Goal: Contribute content: Contribute content

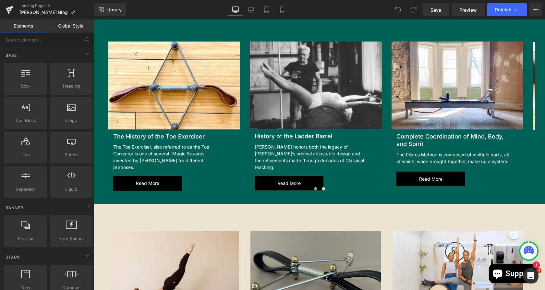
scroll to position [493, 0]
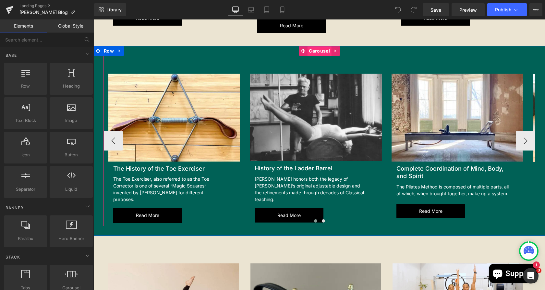
click at [312, 46] on span "Carousel" at bounding box center [319, 51] width 24 height 10
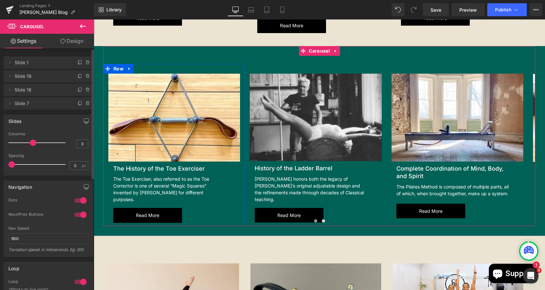
click at [73, 62] on li "Delete Cancel Slide 1 Slide 1 Name Slide 1" at bounding box center [49, 62] width 90 height 12
click at [76, 62] on span at bounding box center [80, 63] width 8 height 8
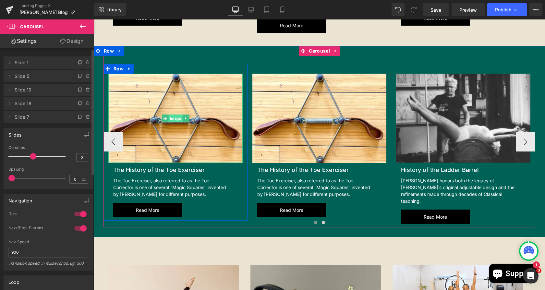
click at [173, 115] on span "Image" at bounding box center [175, 119] width 14 height 8
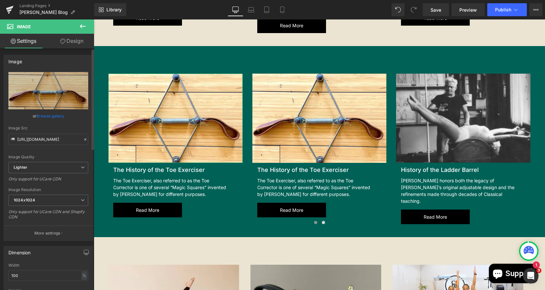
click at [53, 113] on link "Browse gallery" at bounding box center [51, 115] width 28 height 11
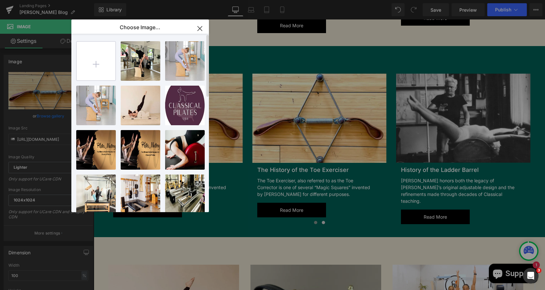
click at [100, 64] on input "file" at bounding box center [96, 61] width 39 height 39
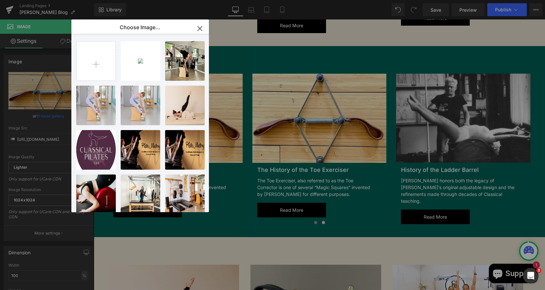
click at [0, 0] on div "IMG_876...c916.webp 146.92 KB" at bounding box center [0, 0] width 0 height 0
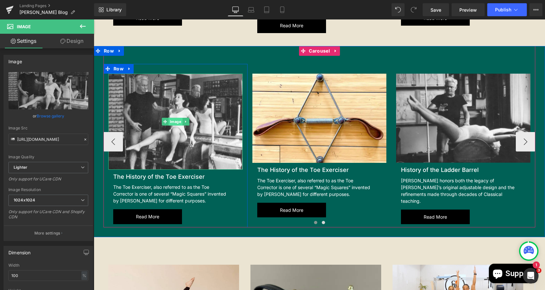
click at [171, 118] on span "Image" at bounding box center [175, 122] width 14 height 8
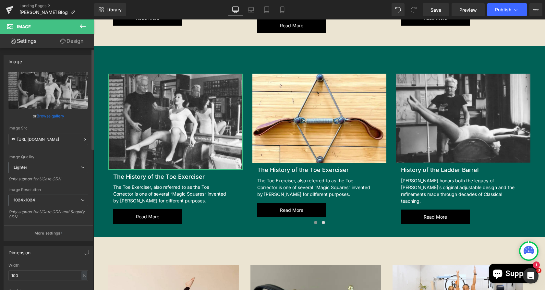
click at [44, 118] on link "Browse gallery" at bounding box center [51, 115] width 28 height 11
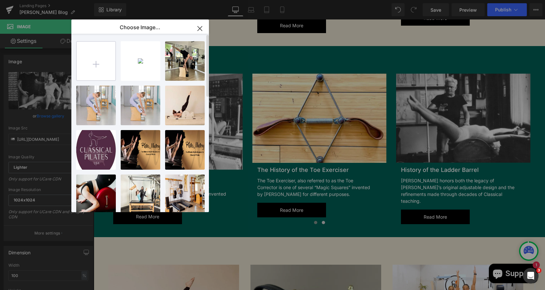
click at [94, 62] on input "file" at bounding box center [96, 61] width 39 height 39
type input "C:\fakepath\IMG_8766_1_39170e89-d780-4d50-bfaa-f7bdc617c916 (1).webp"
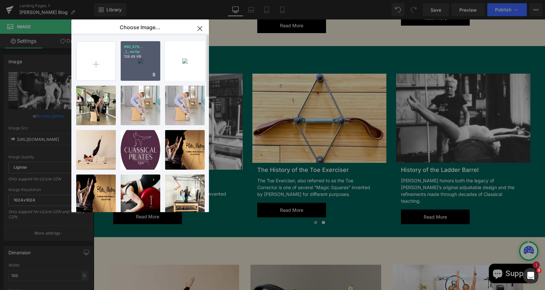
click at [144, 58] on p "138.49 KB" at bounding box center [140, 56] width 33 height 5
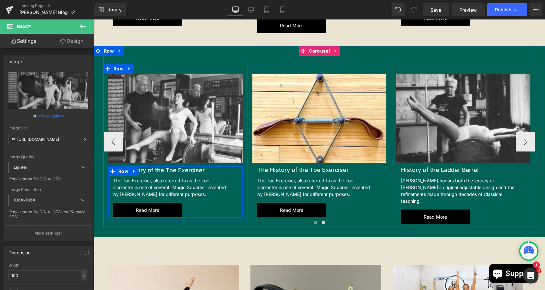
click at [203, 167] on h2 "The History of the Toe Exerciser" at bounding box center [170, 170] width 115 height 7
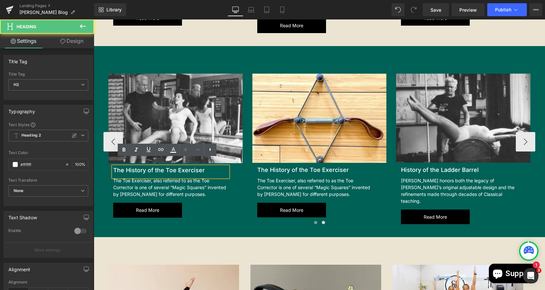
click at [210, 167] on h2 "The History of the Toe Exerciser" at bounding box center [170, 170] width 115 height 7
drag, startPoint x: 207, startPoint y: 163, endPoint x: 102, endPoint y: 167, distance: 105.3
click at [104, 167] on div "Image The History of the Toe Exerciser Heading The Toe Exerciser, also referred…" at bounding box center [176, 146] width 144 height 144
paste div
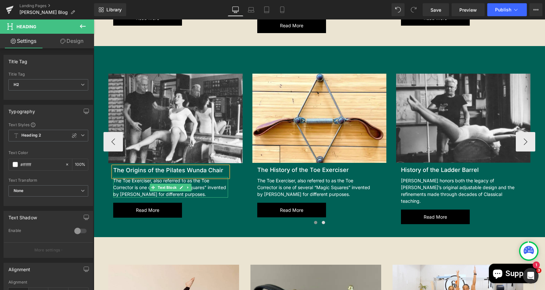
click at [199, 185] on div "The Toe Exerciser, also referred to as the Toe Corrector is one of several “Mag…" at bounding box center [170, 187] width 115 height 20
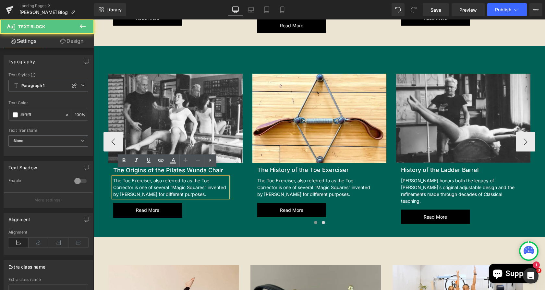
click at [202, 186] on div "The Toe Exerciser, also referred to as the Toe Corrector is one of several “Mag…" at bounding box center [170, 187] width 115 height 20
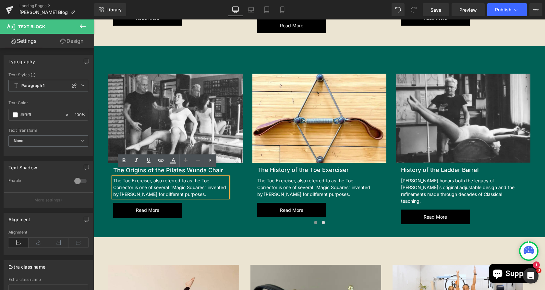
drag, startPoint x: 202, startPoint y: 186, endPoint x: 94, endPoint y: 173, distance: 109.2
click at [94, 173] on div "Image The Origins of the Pilates Wunda Chair Heading The Toe Exerciser, also re…" at bounding box center [320, 142] width 452 height 192
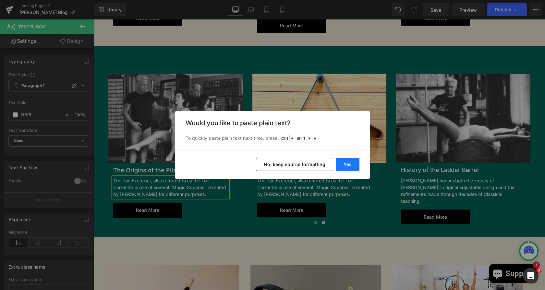
drag, startPoint x: 356, startPoint y: 163, endPoint x: 239, endPoint y: 140, distance: 119.0
click at [356, 163] on button "Yes" at bounding box center [348, 164] width 24 height 13
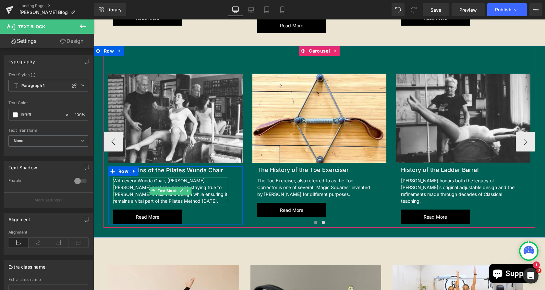
click at [137, 192] on div "With every Wunda Chair, [PERSON_NAME] [PERSON_NAME] past and present, staying t…" at bounding box center [170, 190] width 115 height 27
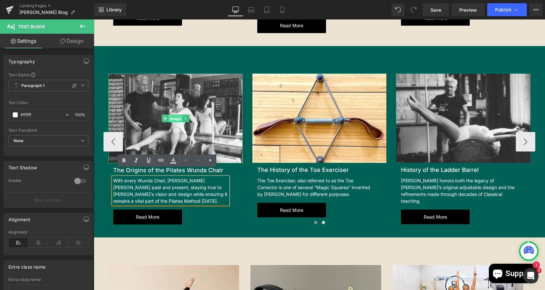
click at [171, 115] on span "Image" at bounding box center [175, 119] width 14 height 8
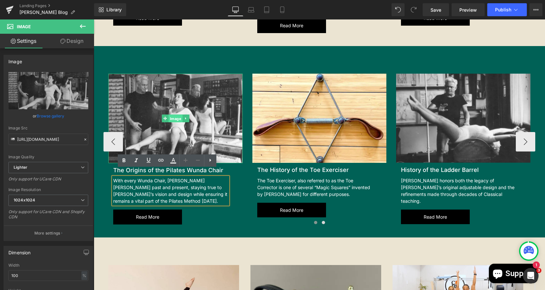
click at [171, 115] on span "Image" at bounding box center [175, 119] width 14 height 8
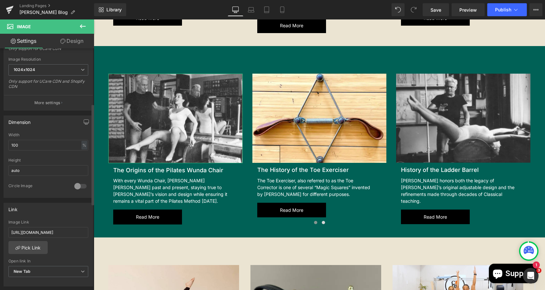
scroll to position [131, 0]
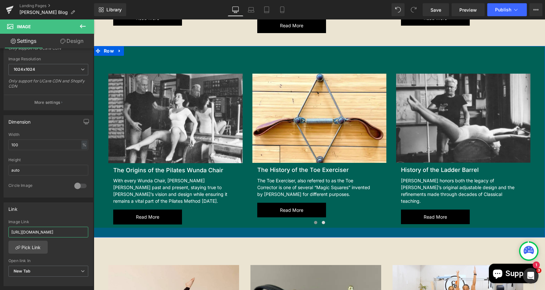
drag, startPoint x: 120, startPoint y: 250, endPoint x: 103, endPoint y: 229, distance: 27.2
type input "https://www.gratzpilates.com/blogs/pilates-resources/the-origins-of-the-pilates…"
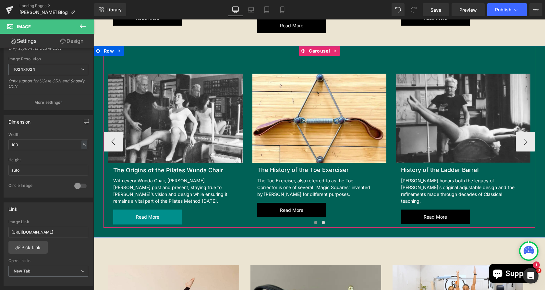
click at [147, 213] on span "Read more" at bounding box center [147, 217] width 23 height 8
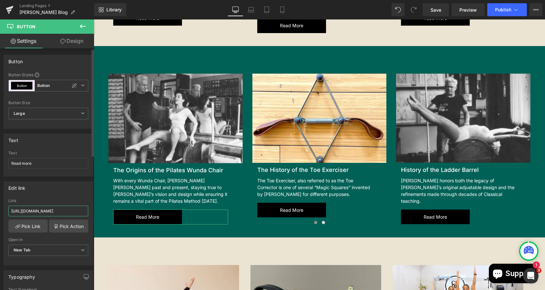
scroll to position [0, 89]
drag, startPoint x: 10, startPoint y: 208, endPoint x: 90, endPoint y: 208, distance: 80.2
click at [90, 208] on div "https://www.gratzpilates.com/blogs/pilates-resources/the-history-of-the-toe-exe…" at bounding box center [48, 232] width 89 height 67
paste input "origins-of-the-pilates-wunda-chai"
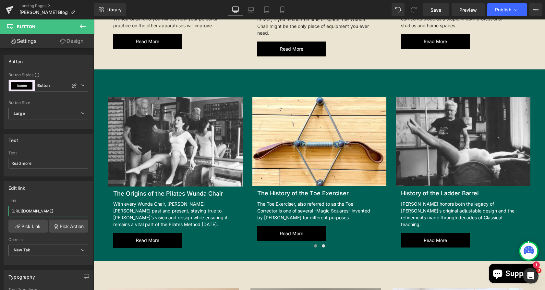
scroll to position [460, 0]
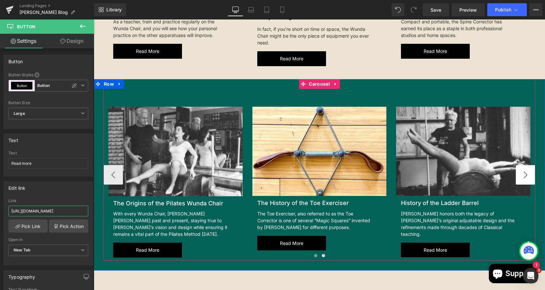
type input "https://www.gratzpilates.com/blogs/pilates-resources/the-origins-of-the-pilates…"
click at [521, 166] on button "›" at bounding box center [525, 174] width 19 height 19
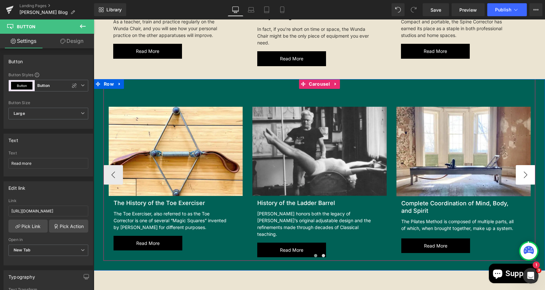
scroll to position [0, 0]
click at [521, 166] on button "›" at bounding box center [525, 174] width 19 height 19
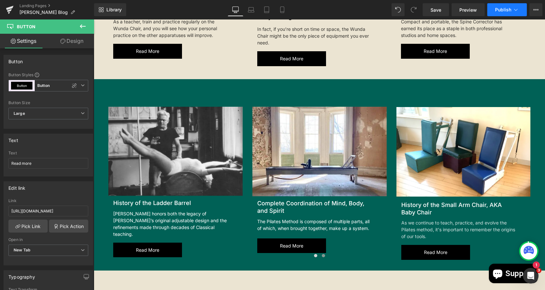
click at [502, 5] on button "Publish" at bounding box center [508, 9] width 40 height 13
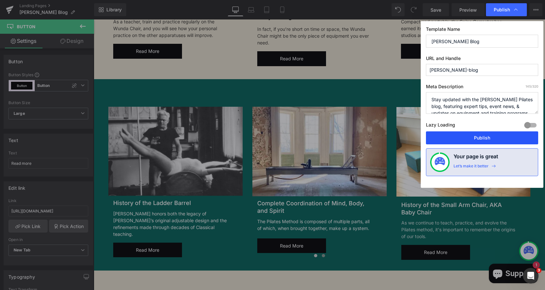
drag, startPoint x: 447, startPoint y: 136, endPoint x: 177, endPoint y: 72, distance: 277.4
click at [447, 136] on button "Publish" at bounding box center [482, 137] width 112 height 13
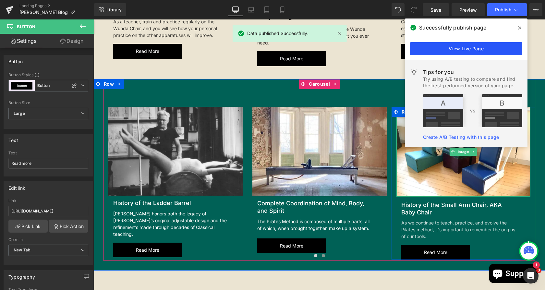
click at [489, 51] on link "View Live Page" at bounding box center [466, 48] width 112 height 13
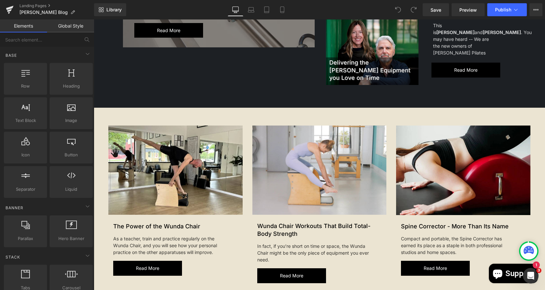
scroll to position [251, 0]
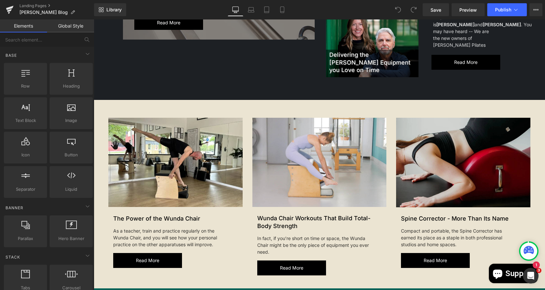
click at [416, 156] on img at bounding box center [463, 163] width 134 height 90
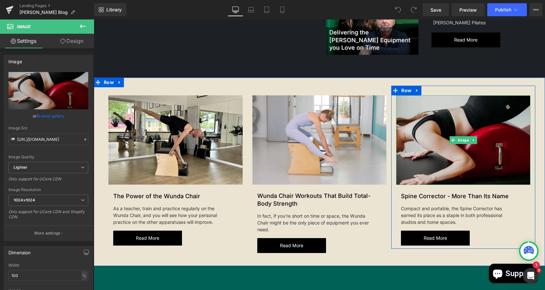
scroll to position [284, 0]
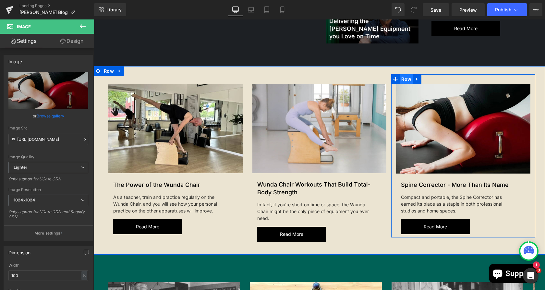
click at [400, 74] on span "Row" at bounding box center [406, 79] width 13 height 10
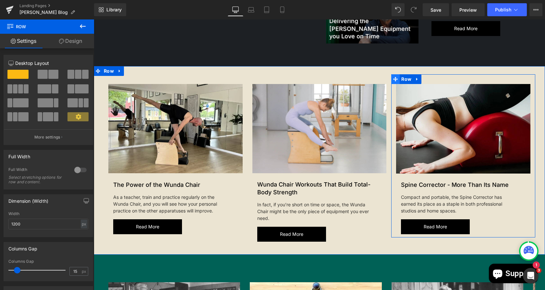
click at [393, 77] on icon at bounding box center [395, 79] width 5 height 5
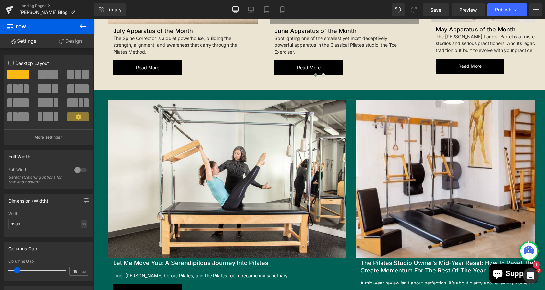
scroll to position [837, 0]
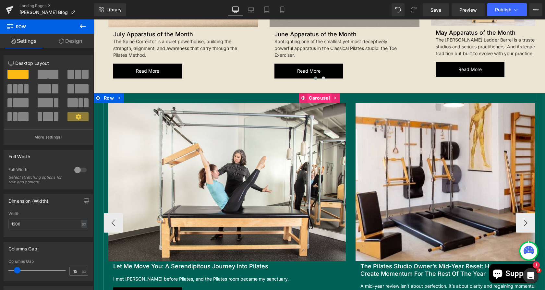
click at [320, 93] on span "Carousel" at bounding box center [319, 98] width 24 height 10
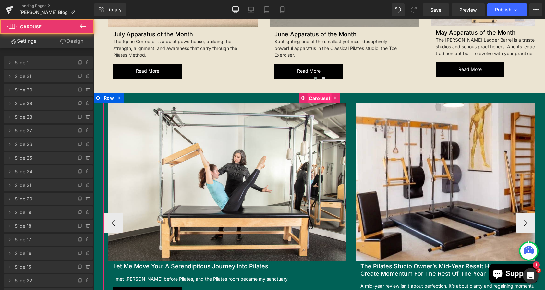
click at [314, 93] on span "Carousel" at bounding box center [319, 98] width 24 height 10
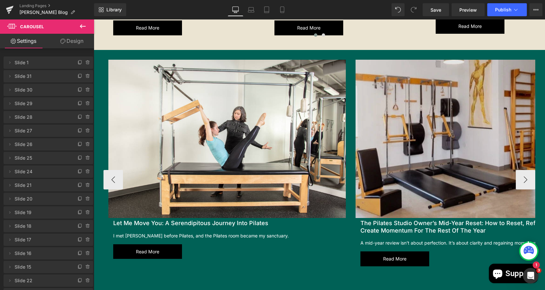
scroll to position [853, 0]
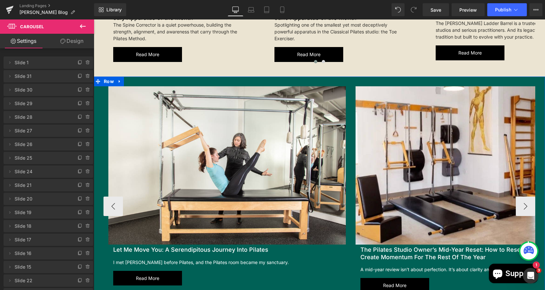
click at [104, 79] on span "Row" at bounding box center [108, 82] width 13 height 10
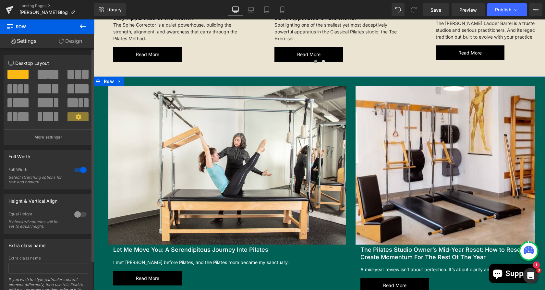
click at [50, 75] on span at bounding box center [53, 74] width 10 height 9
click at [51, 76] on span at bounding box center [53, 74] width 10 height 9
click at [19, 81] on div at bounding box center [48, 98] width 80 height 56
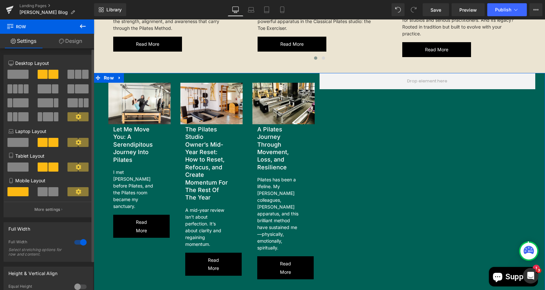
scroll to position [852, 0]
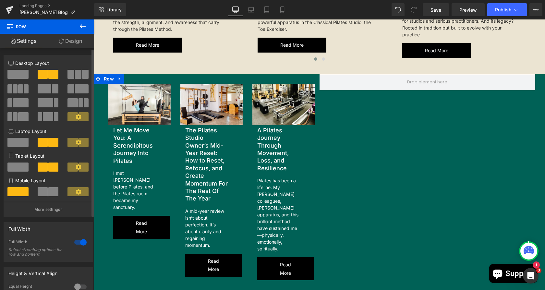
click at [17, 92] on span at bounding box center [15, 88] width 5 height 9
click at [20, 73] on span at bounding box center [17, 74] width 21 height 9
click at [19, 70] on span at bounding box center [17, 74] width 21 height 9
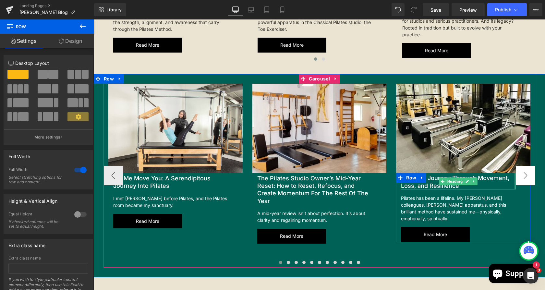
click at [516, 169] on button "›" at bounding box center [525, 175] width 19 height 19
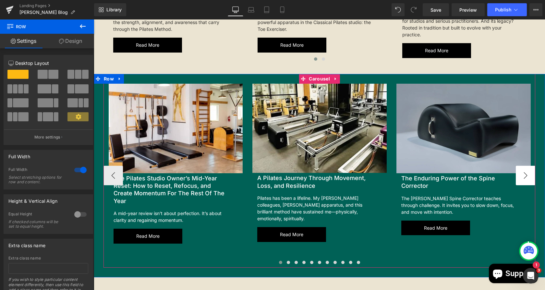
click at [516, 169] on button "›" at bounding box center [525, 175] width 19 height 19
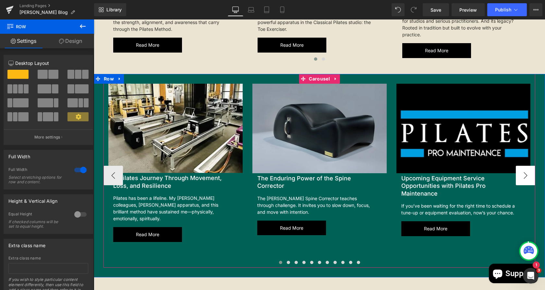
click at [520, 167] on button "›" at bounding box center [525, 175] width 19 height 19
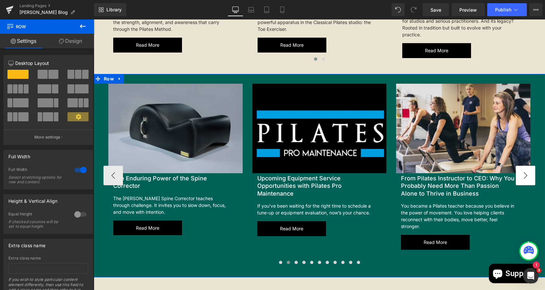
click at [520, 167] on button "›" at bounding box center [525, 175] width 19 height 19
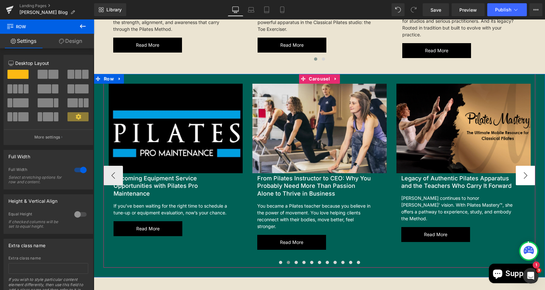
click at [520, 167] on button "›" at bounding box center [525, 175] width 19 height 19
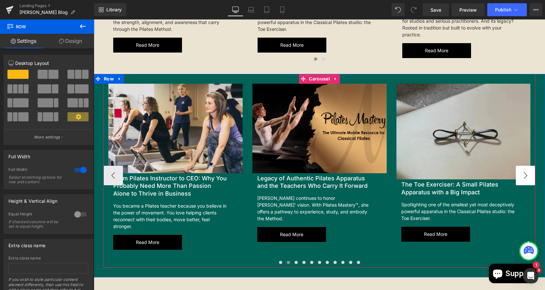
click at [520, 167] on button "›" at bounding box center [525, 175] width 19 height 19
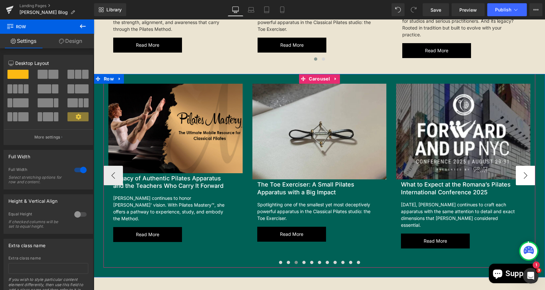
click at [520, 167] on button "›" at bounding box center [525, 175] width 19 height 19
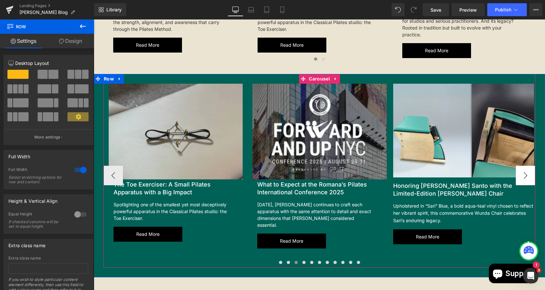
click at [520, 167] on button "›" at bounding box center [525, 175] width 19 height 19
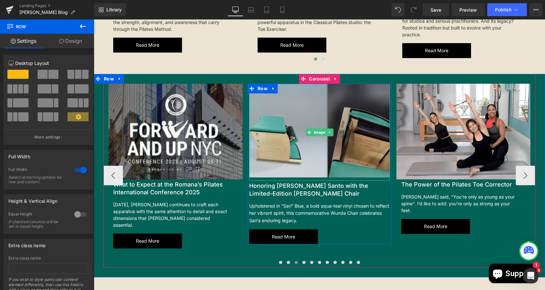
click at [300, 131] on img at bounding box center [319, 132] width 141 height 97
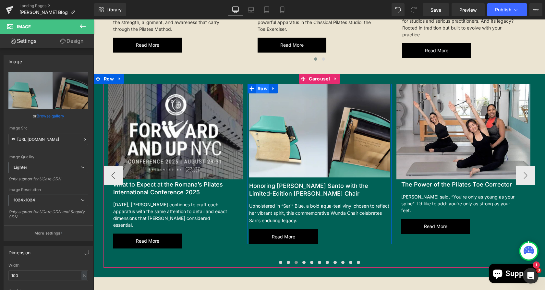
click at [256, 84] on span "Row" at bounding box center [262, 89] width 13 height 10
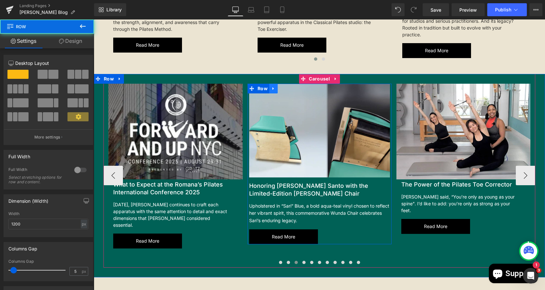
click at [271, 86] on icon at bounding box center [273, 88] width 5 height 5
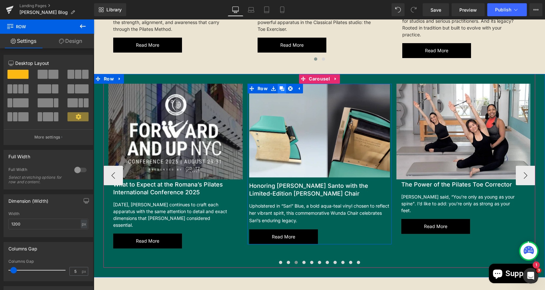
click at [278, 84] on link at bounding box center [282, 89] width 8 height 10
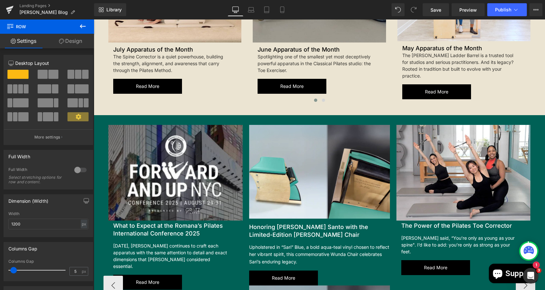
scroll to position [810, 0]
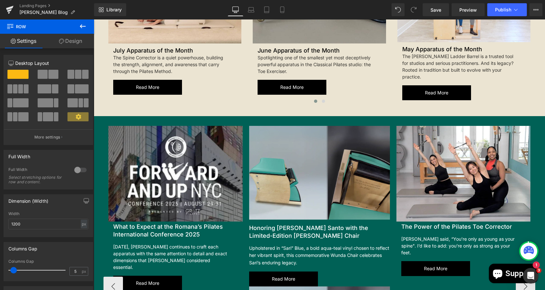
click at [270, 132] on img at bounding box center [319, 174] width 141 height 97
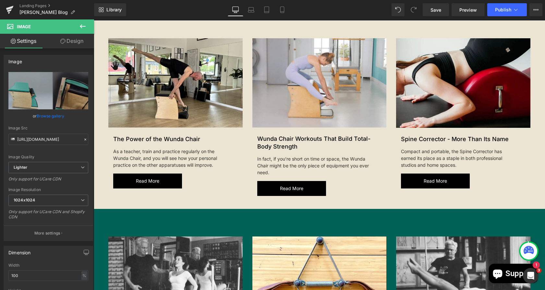
scroll to position [208, 0]
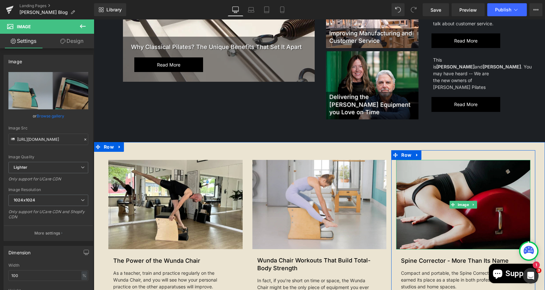
click at [478, 167] on img at bounding box center [463, 205] width 134 height 90
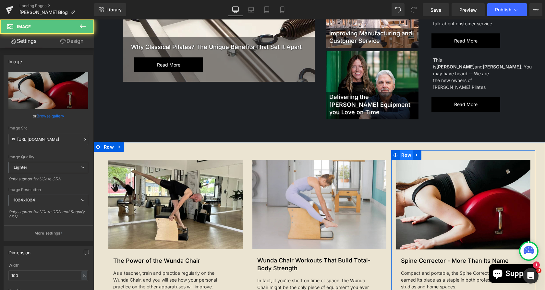
click at [404, 150] on span "Row" at bounding box center [406, 155] width 13 height 10
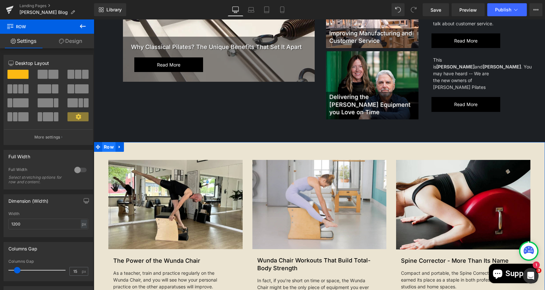
click at [105, 142] on span "Row" at bounding box center [108, 147] width 13 height 10
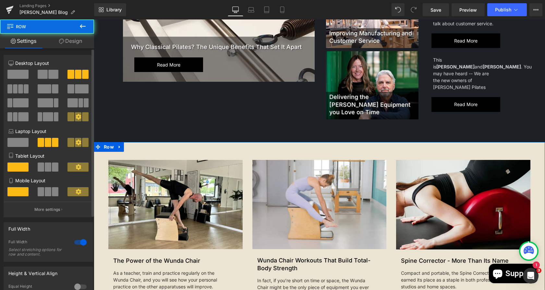
click at [18, 89] on span at bounding box center [20, 88] width 5 height 9
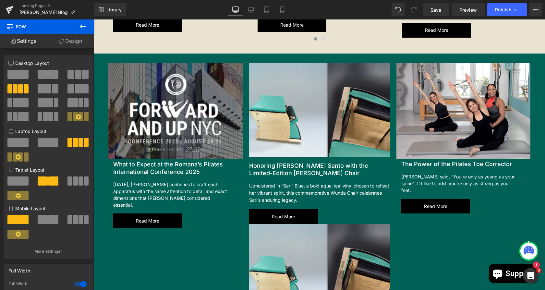
scroll to position [865, 0]
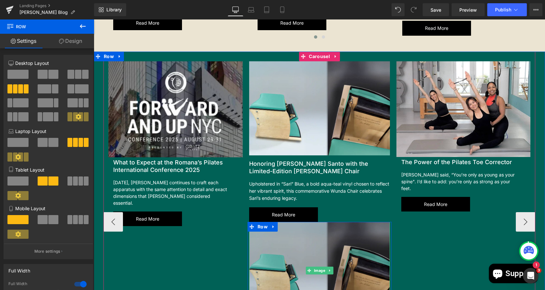
click at [257, 226] on img at bounding box center [319, 270] width 141 height 97
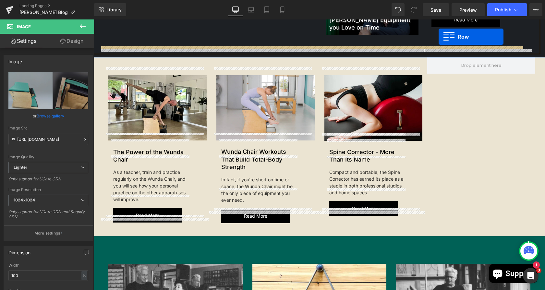
scroll to position [267, 0]
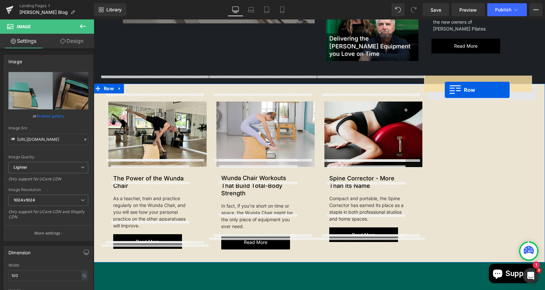
drag, startPoint x: 247, startPoint y: 218, endPoint x: 445, endPoint y: 91, distance: 235.4
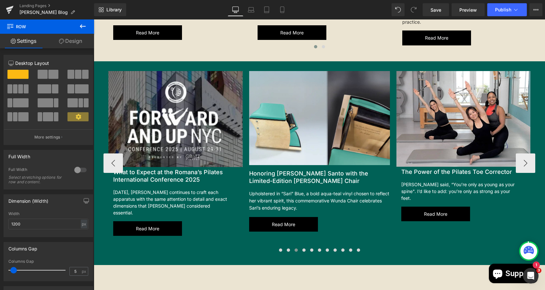
scroll to position [801, 0]
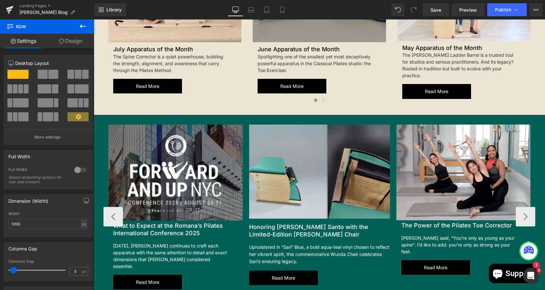
click at [292, 159] on img at bounding box center [319, 173] width 141 height 97
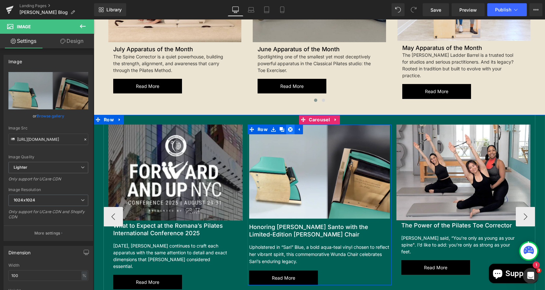
click at [288, 127] on icon at bounding box center [290, 129] width 5 height 5
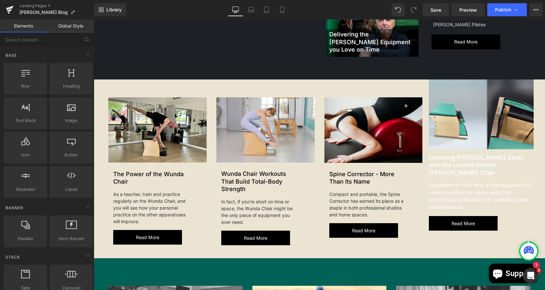
scroll to position [219, 0]
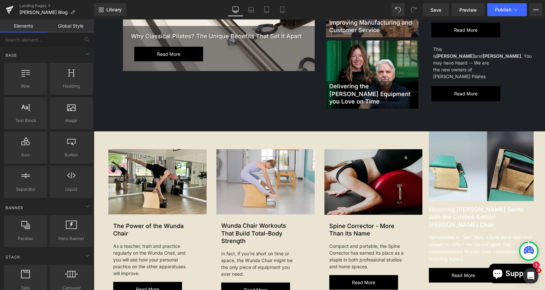
click at [366, 150] on img at bounding box center [374, 182] width 98 height 66
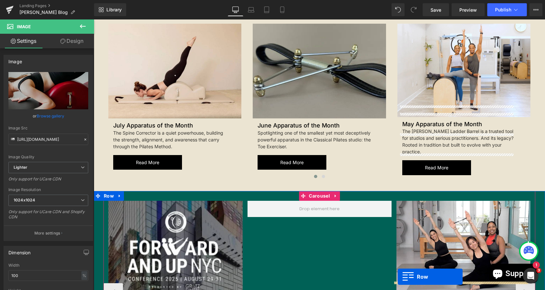
scroll to position [745, 0]
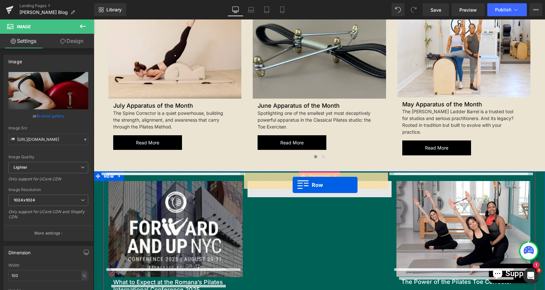
drag, startPoint x: 319, startPoint y: 135, endPoint x: 291, endPoint y: 183, distance: 55.2
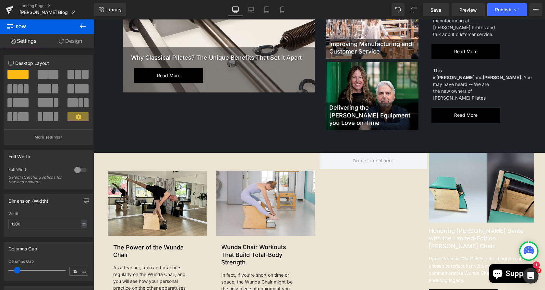
scroll to position [197, 0]
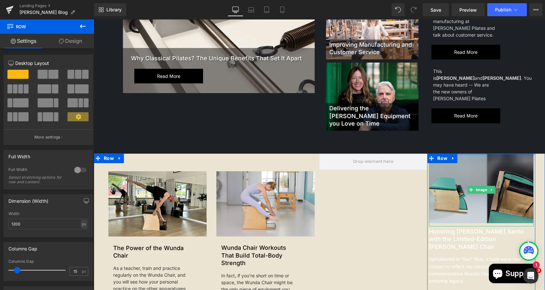
click at [459, 173] on img at bounding box center [481, 190] width 105 height 73
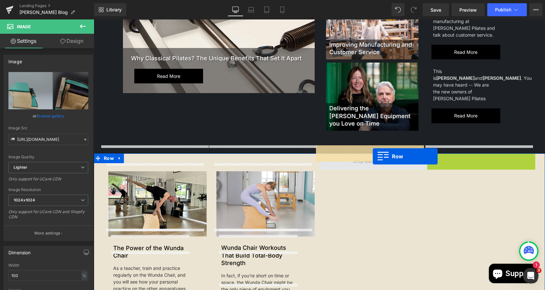
drag, startPoint x: 428, startPoint y: 148, endPoint x: 366, endPoint y: 155, distance: 62.3
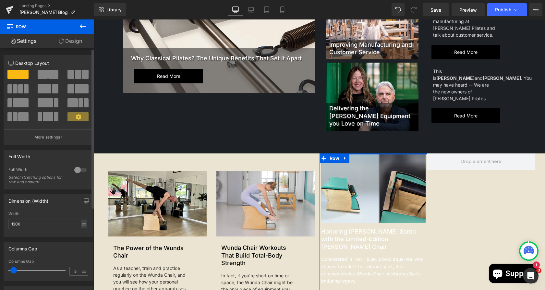
click at [78, 76] on span at bounding box center [78, 74] width 6 height 9
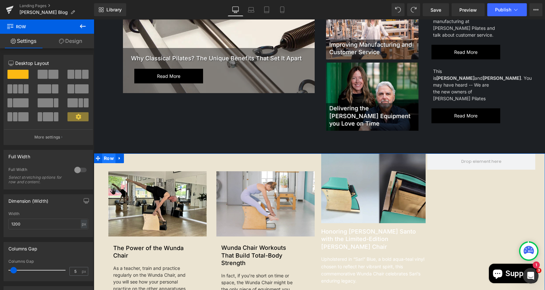
click at [103, 154] on span "Row" at bounding box center [108, 159] width 13 height 10
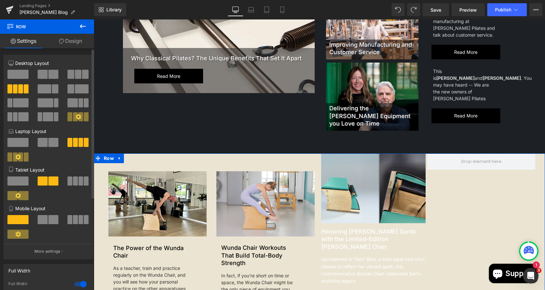
click at [70, 74] on span at bounding box center [71, 74] width 6 height 9
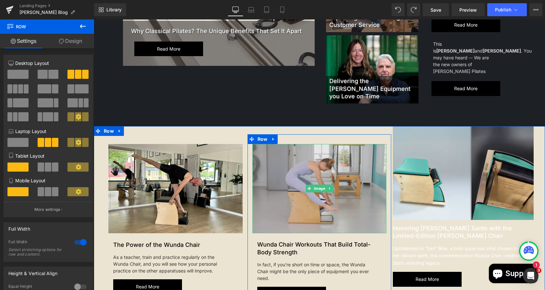
scroll to position [274, 0]
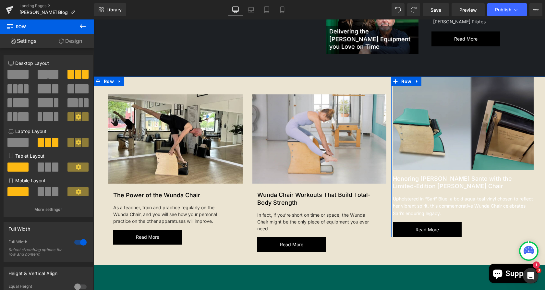
click at [422, 104] on img at bounding box center [463, 125] width 141 height 97
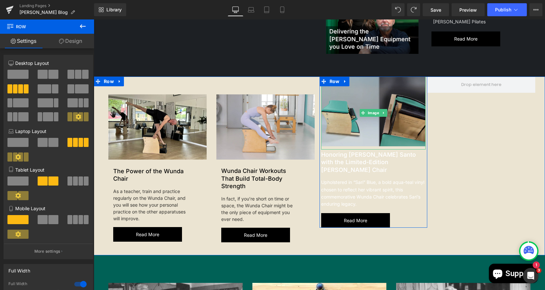
click at [340, 83] on img at bounding box center [373, 113] width 105 height 73
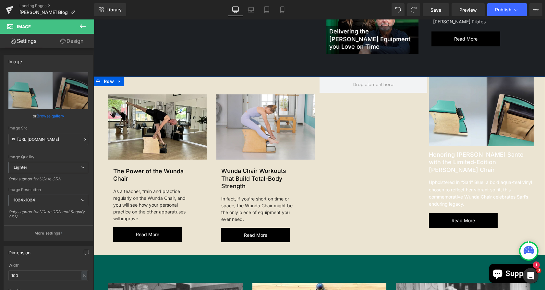
click at [376, 98] on div "Image New Article Text Block The Power of the Wunda Chair Heading As a teacher,…" at bounding box center [320, 166] width 452 height 179
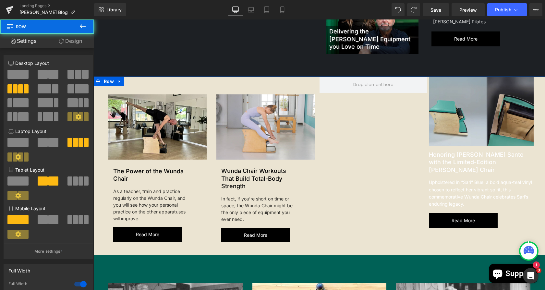
click at [433, 83] on img at bounding box center [481, 113] width 105 height 73
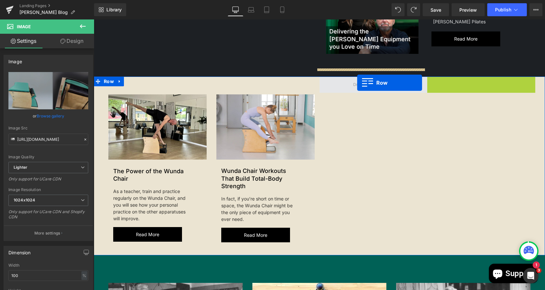
drag, startPoint x: 427, startPoint y: 73, endPoint x: 348, endPoint y: 78, distance: 79.4
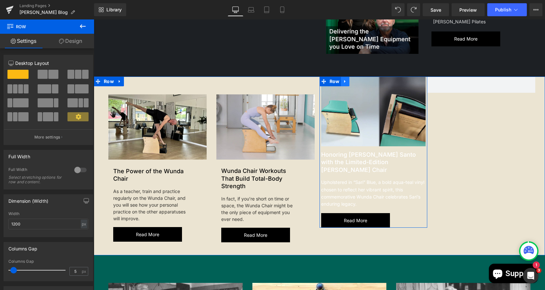
click at [343, 79] on icon at bounding box center [345, 81] width 5 height 5
click at [352, 79] on icon at bounding box center [354, 81] width 5 height 5
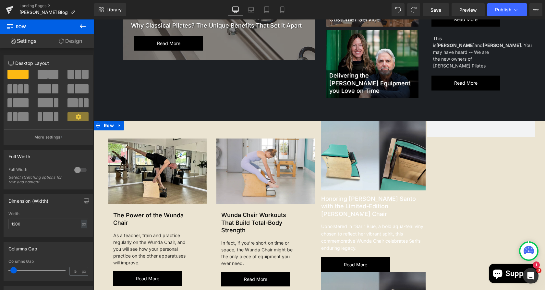
scroll to position [229, 0]
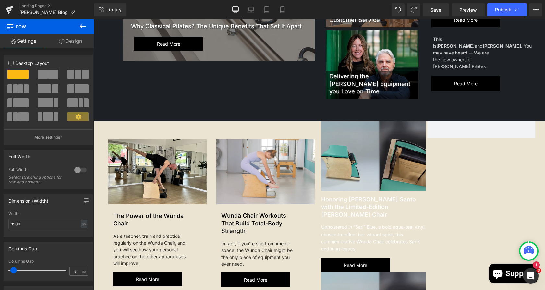
click at [332, 124] on img at bounding box center [373, 157] width 105 height 73
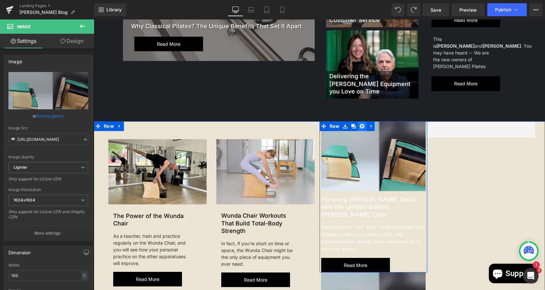
click at [360, 124] on icon at bounding box center [362, 126] width 5 height 5
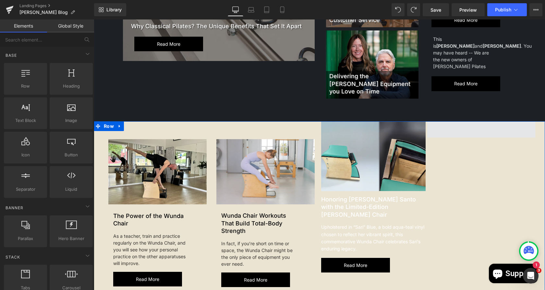
click at [445, 121] on span at bounding box center [482, 129] width 108 height 16
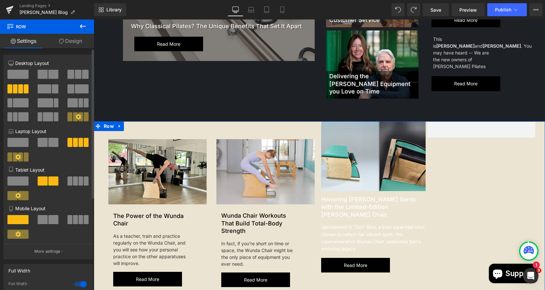
click at [82, 74] on span at bounding box center [85, 74] width 6 height 9
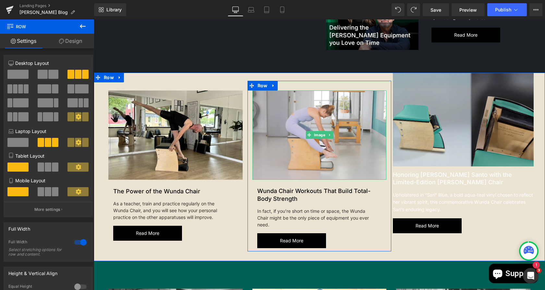
scroll to position [281, 0]
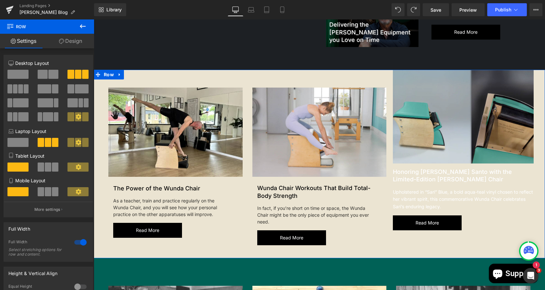
click at [463, 109] on div "Image" at bounding box center [463, 118] width 141 height 97
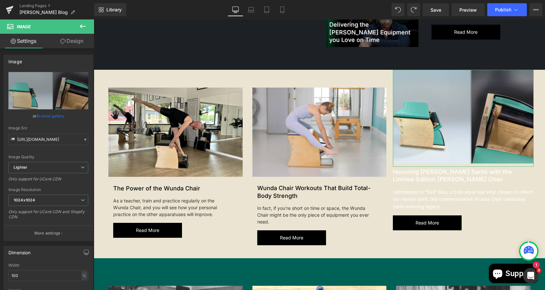
click at [57, 46] on link "Design" at bounding box center [71, 41] width 47 height 15
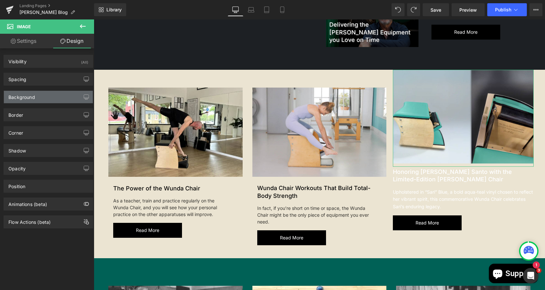
click at [25, 95] on div "Background" at bounding box center [21, 95] width 27 height 9
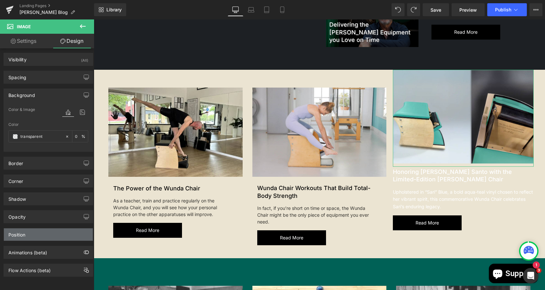
scroll to position [6, 0]
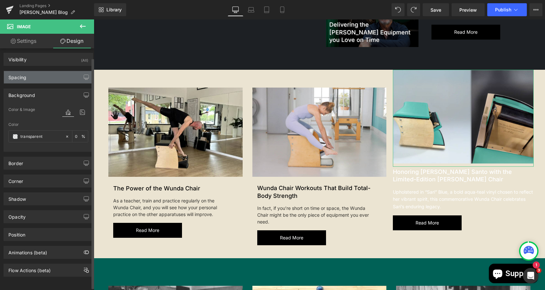
click at [44, 74] on div "Spacing" at bounding box center [48, 77] width 89 height 12
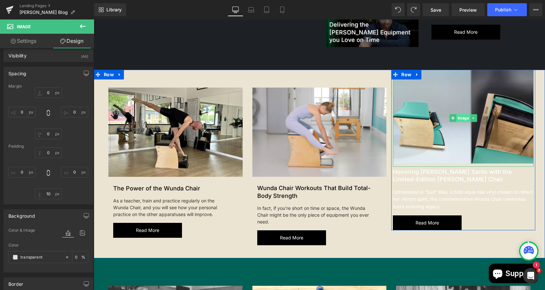
click at [459, 114] on span "Image" at bounding box center [464, 118] width 14 height 8
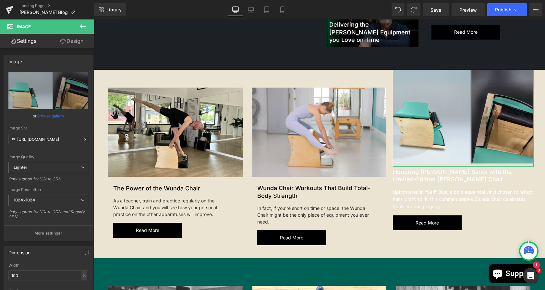
click at [69, 42] on link "Design" at bounding box center [71, 41] width 47 height 15
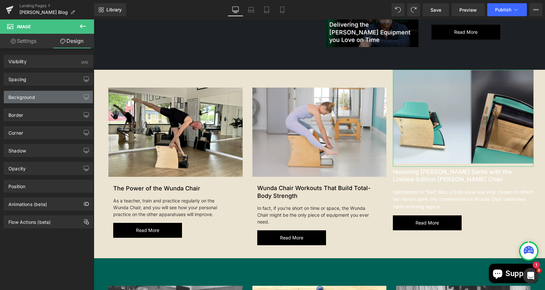
click at [37, 101] on div "Background" at bounding box center [48, 97] width 89 height 12
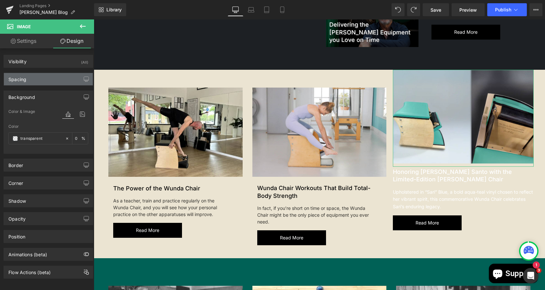
click at [39, 85] on div "Spacing" at bounding box center [48, 79] width 89 height 12
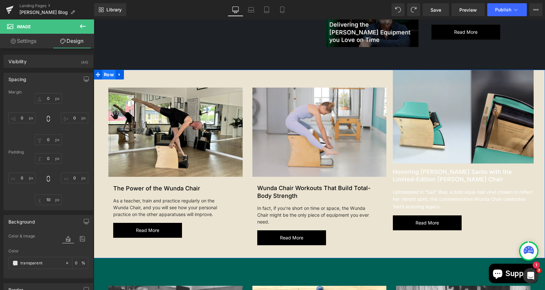
click at [105, 70] on span "Row" at bounding box center [108, 75] width 13 height 10
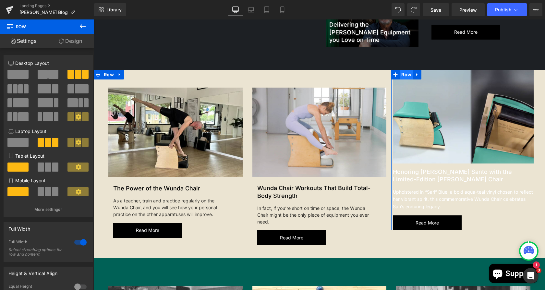
click at [401, 70] on span "Row" at bounding box center [406, 75] width 13 height 10
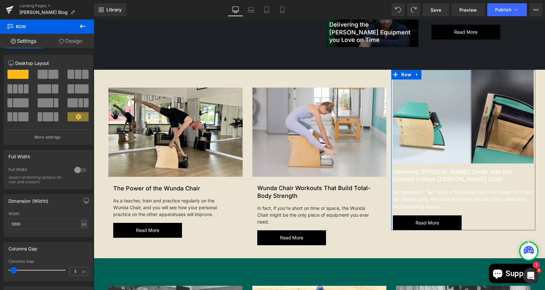
click at [71, 40] on link "Design" at bounding box center [70, 41] width 47 height 15
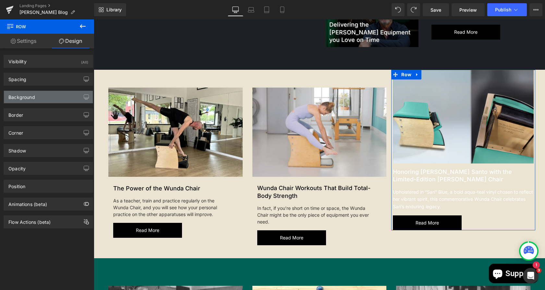
click at [34, 98] on div "Background" at bounding box center [21, 95] width 27 height 9
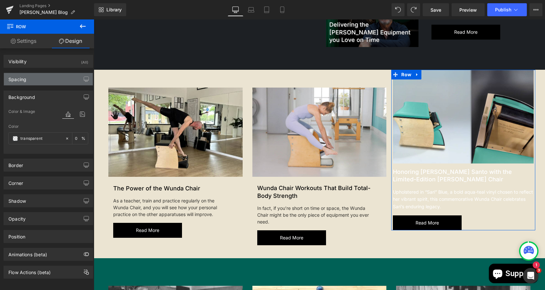
click at [35, 80] on div "Spacing" at bounding box center [48, 79] width 89 height 12
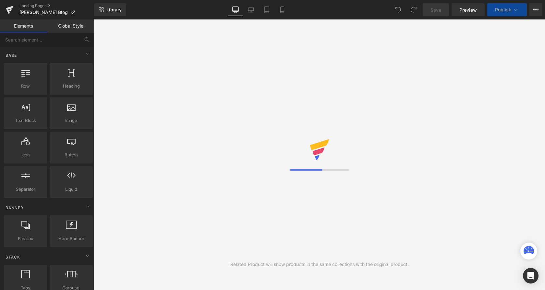
click at [183, 188] on div "Related Product will show products in the same collections with the original pr…" at bounding box center [320, 154] width 452 height 271
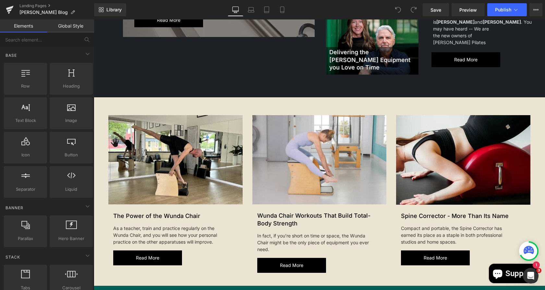
scroll to position [284, 0]
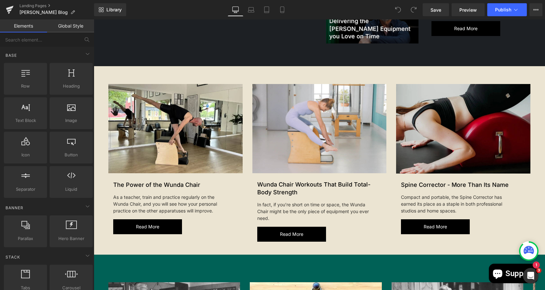
click at [465, 104] on img at bounding box center [463, 129] width 134 height 90
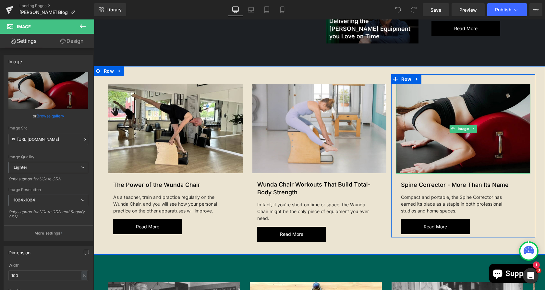
click at [430, 88] on img at bounding box center [463, 129] width 134 height 90
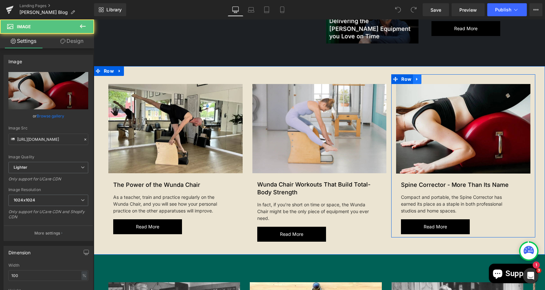
click at [415, 77] on icon at bounding box center [417, 79] width 5 height 5
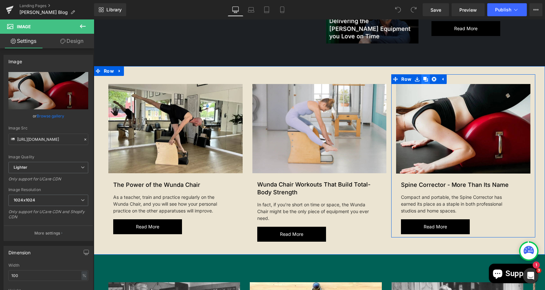
click at [424, 77] on icon at bounding box center [426, 79] width 5 height 5
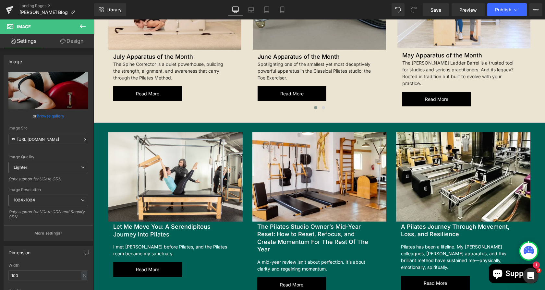
scroll to position [967, 0]
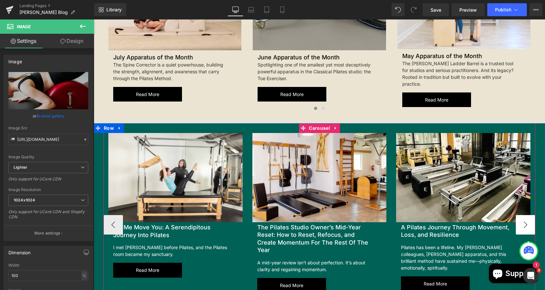
click at [527, 215] on button "›" at bounding box center [525, 224] width 19 height 19
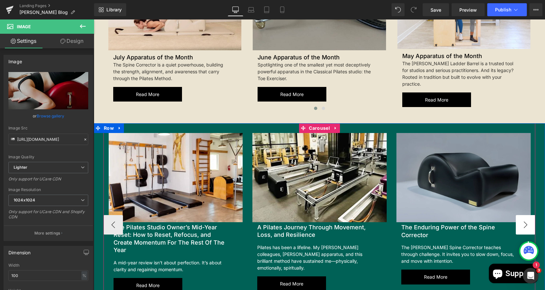
click at [526, 215] on button "›" at bounding box center [525, 224] width 19 height 19
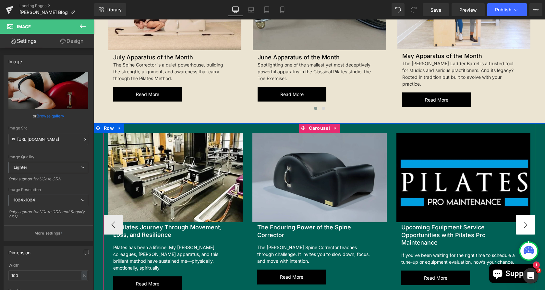
click at [526, 215] on button "›" at bounding box center [525, 224] width 19 height 19
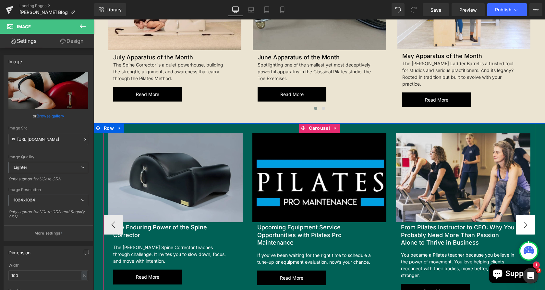
click at [526, 215] on button "›" at bounding box center [525, 224] width 19 height 19
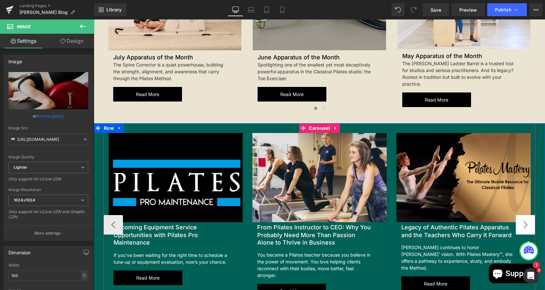
click at [526, 215] on button "›" at bounding box center [525, 224] width 19 height 19
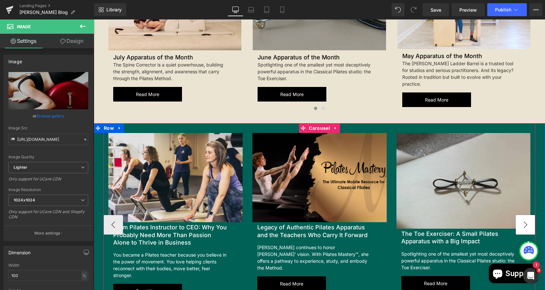
click at [526, 215] on button "›" at bounding box center [525, 224] width 19 height 19
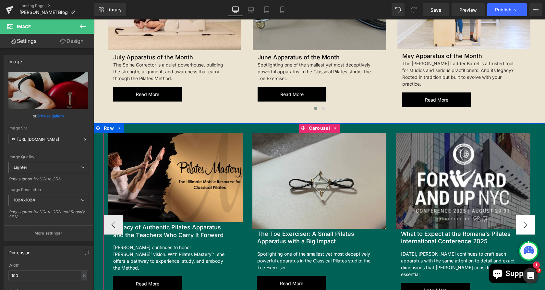
click at [526, 215] on button "›" at bounding box center [525, 224] width 19 height 19
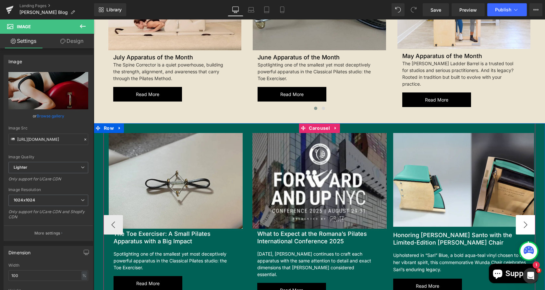
click at [526, 215] on button "›" at bounding box center [525, 224] width 19 height 19
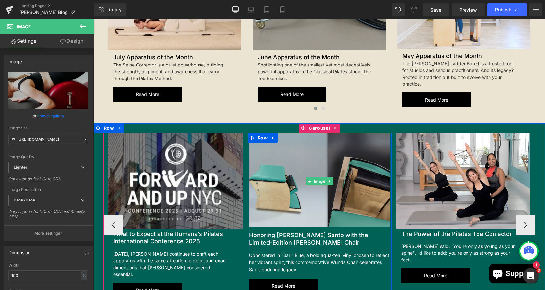
click at [322, 148] on img at bounding box center [319, 181] width 141 height 97
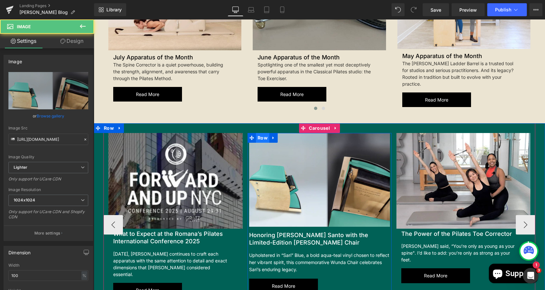
click at [259, 133] on span "Row" at bounding box center [262, 138] width 13 height 10
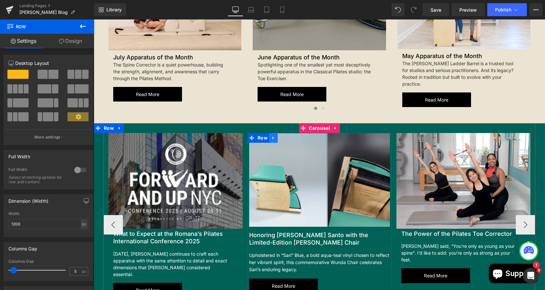
click at [271, 135] on icon at bounding box center [273, 137] width 5 height 5
click at [280, 135] on icon at bounding box center [282, 137] width 5 height 5
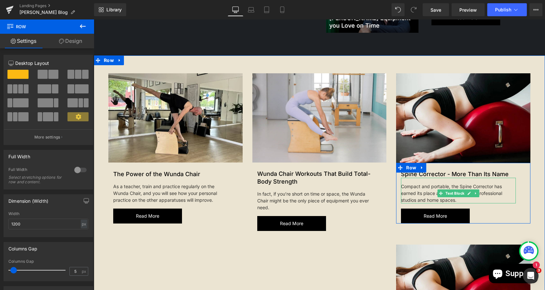
scroll to position [290, 0]
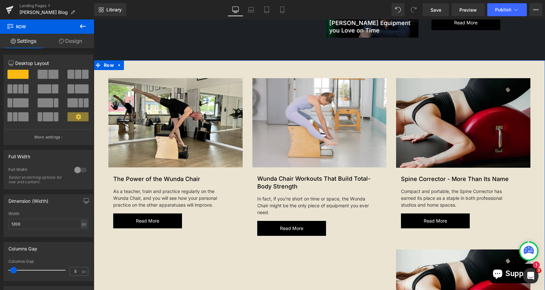
click at [425, 93] on img at bounding box center [463, 123] width 134 height 90
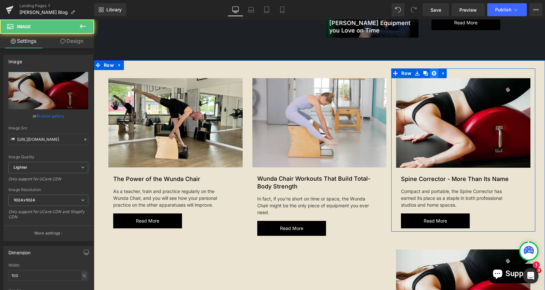
click at [432, 71] on icon at bounding box center [434, 73] width 5 height 5
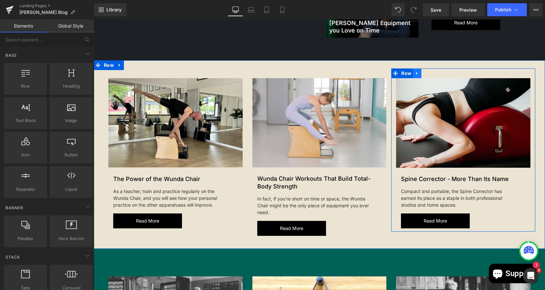
click at [415, 71] on icon at bounding box center [417, 73] width 5 height 5
click at [424, 71] on icon at bounding box center [426, 73] width 5 height 5
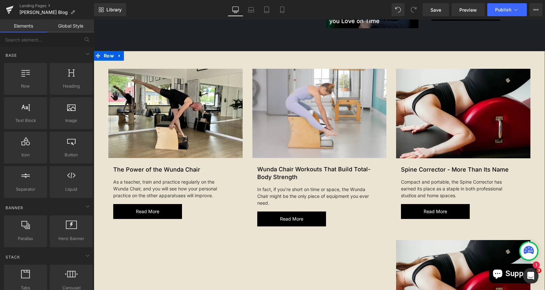
scroll to position [294, 0]
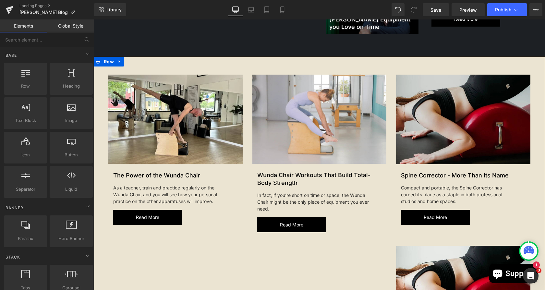
click at [448, 117] on img at bounding box center [463, 120] width 134 height 90
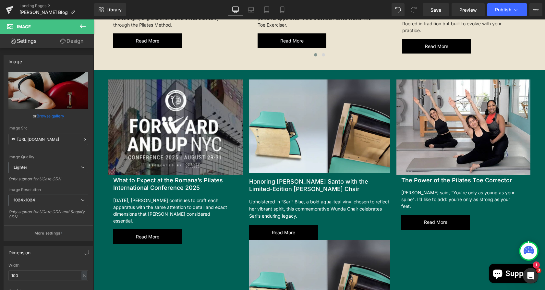
scroll to position [1020, 0]
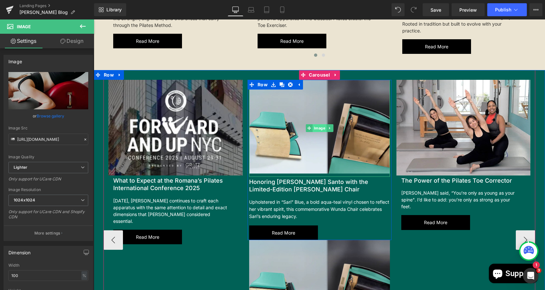
click at [319, 124] on span "Image" at bounding box center [320, 128] width 14 height 8
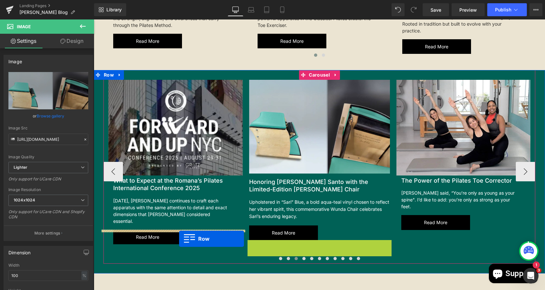
drag, startPoint x: 248, startPoint y: 237, endPoint x: 179, endPoint y: 239, distance: 68.8
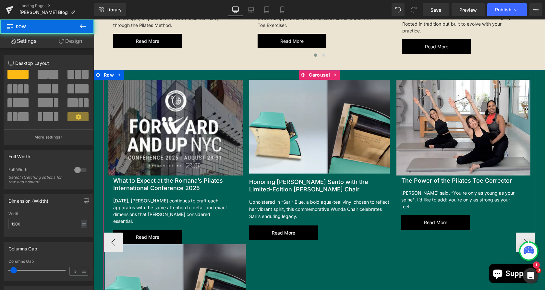
scroll to position [1009, 0]
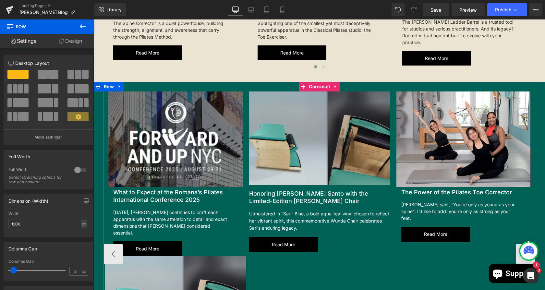
click at [276, 100] on img at bounding box center [319, 140] width 141 height 97
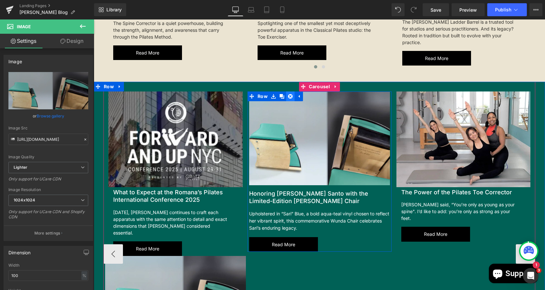
click at [288, 94] on icon at bounding box center [290, 96] width 5 height 5
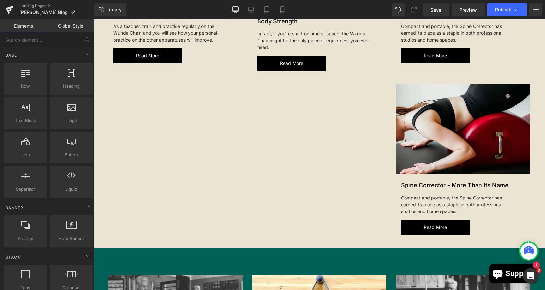
scroll to position [439, 0]
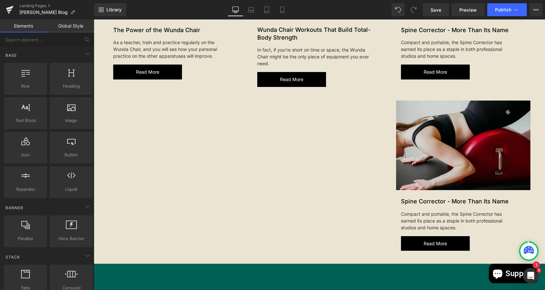
click at [428, 119] on img at bounding box center [463, 146] width 134 height 90
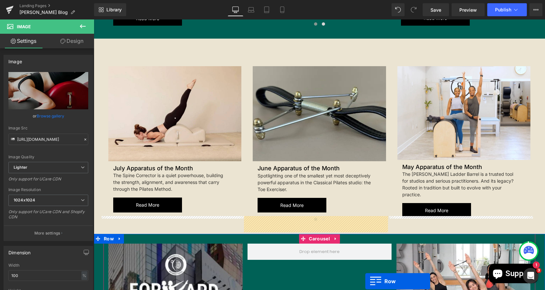
scroll to position [762, 0]
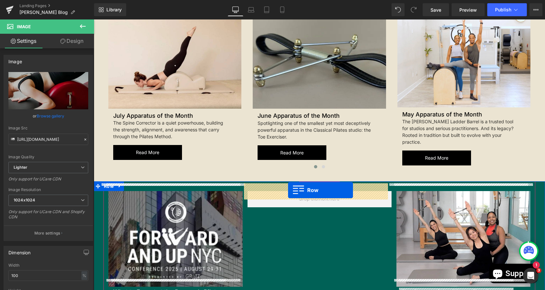
drag, startPoint x: 391, startPoint y: 85, endPoint x: 288, endPoint y: 191, distance: 147.1
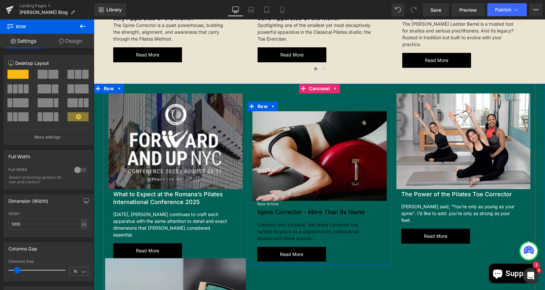
scroll to position [843, 0]
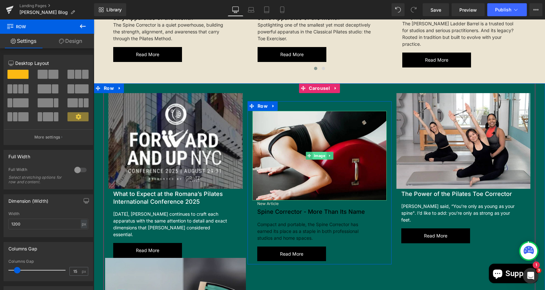
click at [315, 152] on span "Image" at bounding box center [320, 156] width 14 height 8
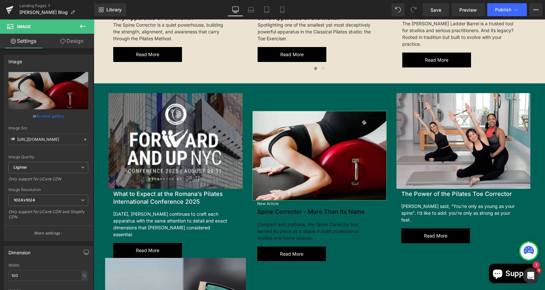
click at [73, 40] on link "Design" at bounding box center [71, 41] width 47 height 15
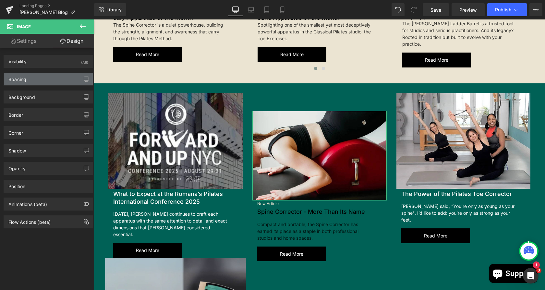
click at [45, 81] on div "Spacing" at bounding box center [48, 79] width 89 height 12
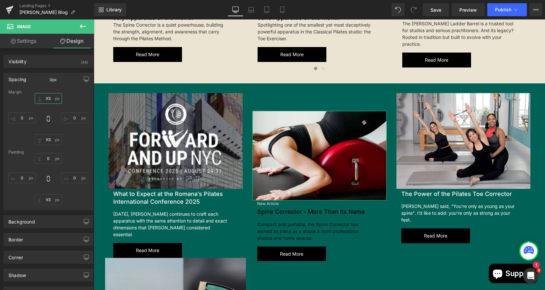
click at [53, 99] on input "text" at bounding box center [48, 98] width 27 height 11
type input "0"
click at [50, 204] on input "text" at bounding box center [48, 199] width 27 height 11
type input "0"
click at [47, 140] on input "text" at bounding box center [48, 139] width 27 height 11
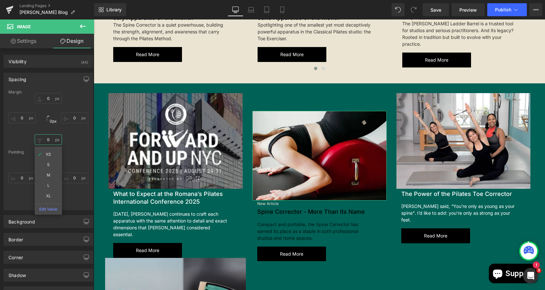
type input "0"
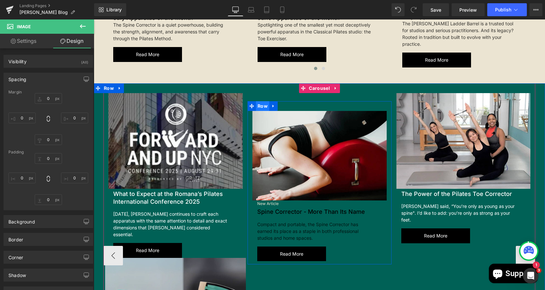
click at [258, 101] on span "Row" at bounding box center [262, 106] width 13 height 10
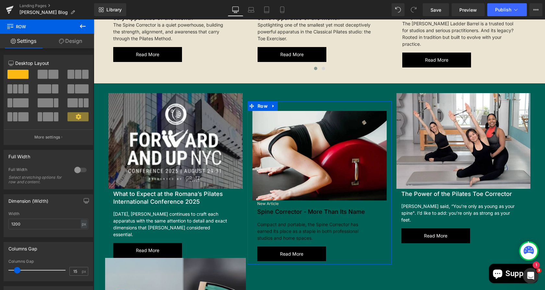
click at [71, 37] on link "Design" at bounding box center [70, 41] width 47 height 15
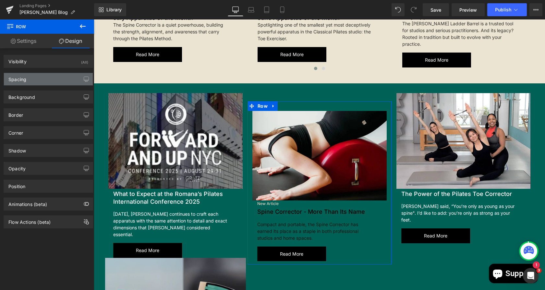
click at [36, 81] on div "Spacing" at bounding box center [48, 79] width 89 height 12
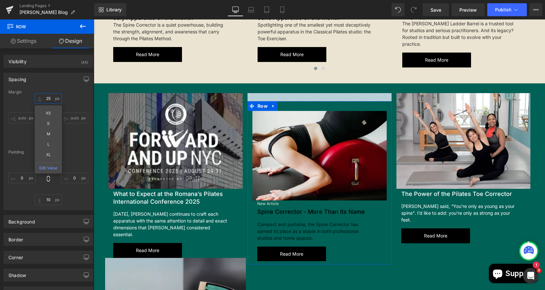
click at [50, 99] on input "text" at bounding box center [48, 98] width 27 height 11
type input "0"
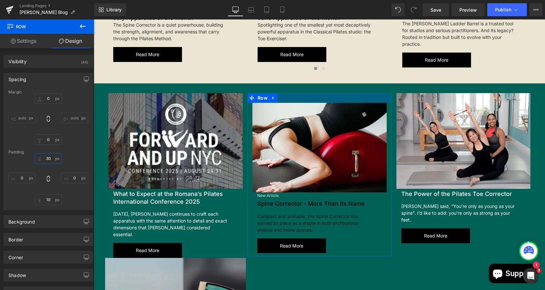
click at [49, 160] on input "text" at bounding box center [48, 158] width 27 height 11
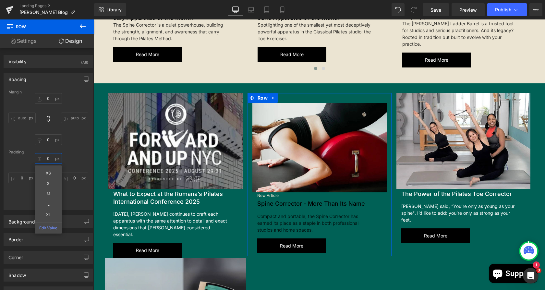
type input "0"
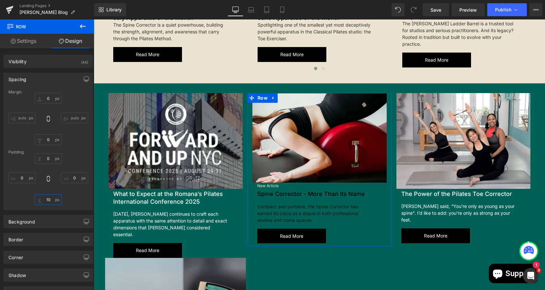
click at [48, 200] on input "text" at bounding box center [48, 199] width 27 height 11
type input "0"
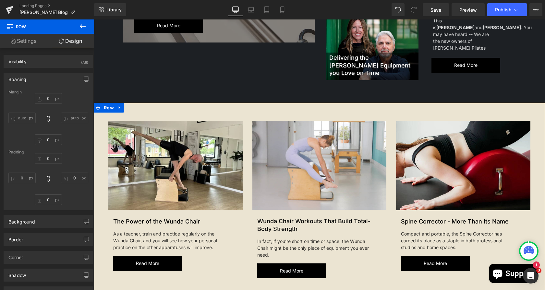
scroll to position [323, 0]
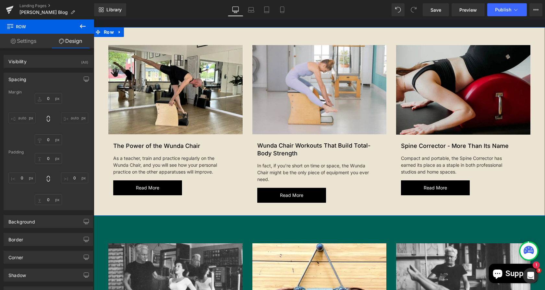
click at [427, 76] on img at bounding box center [463, 90] width 134 height 90
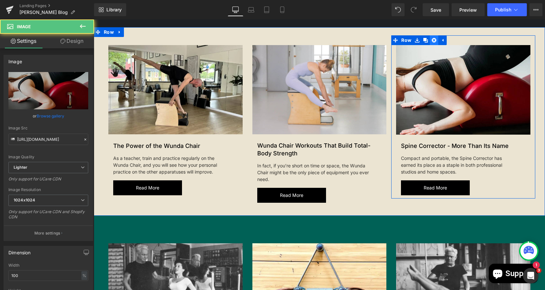
click at [431, 35] on link at bounding box center [434, 40] width 8 height 10
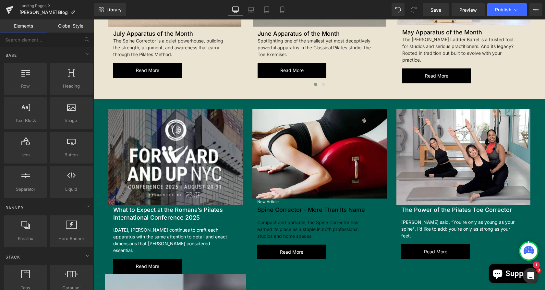
scroll to position [1025, 0]
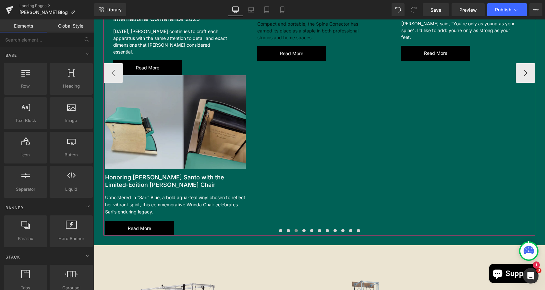
click at [143, 102] on img at bounding box center [175, 123] width 141 height 97
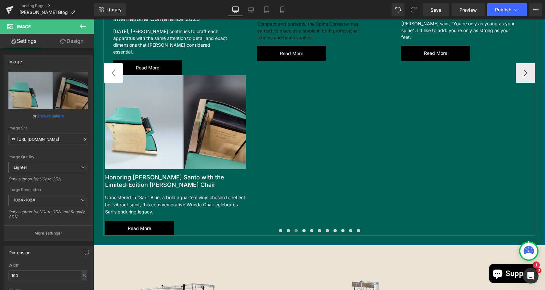
click at [108, 63] on button "‹" at bounding box center [113, 72] width 19 height 19
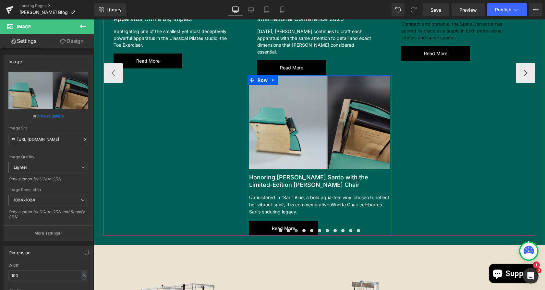
click at [273, 77] on img at bounding box center [319, 123] width 141 height 97
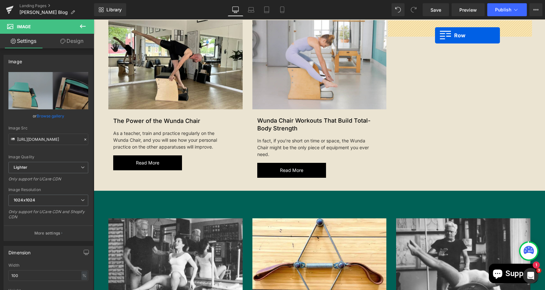
scroll to position [309, 0]
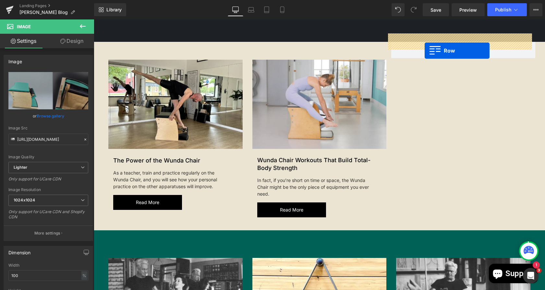
drag, startPoint x: 247, startPoint y: 63, endPoint x: 423, endPoint y: 50, distance: 176.4
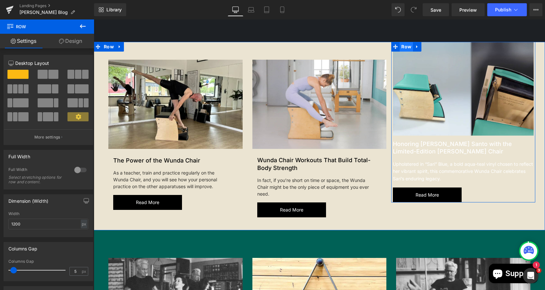
click at [403, 42] on span "Row" at bounding box center [406, 47] width 13 height 10
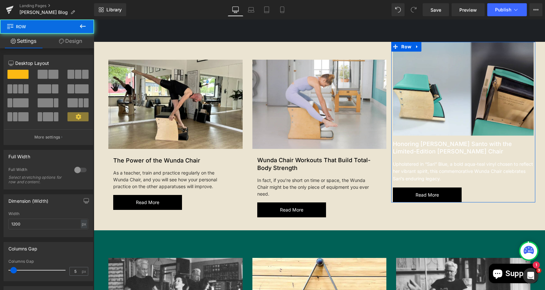
click at [64, 42] on link "Design" at bounding box center [70, 41] width 47 height 15
click at [0, 0] on div "Spacing" at bounding box center [0, 0] width 0 height 0
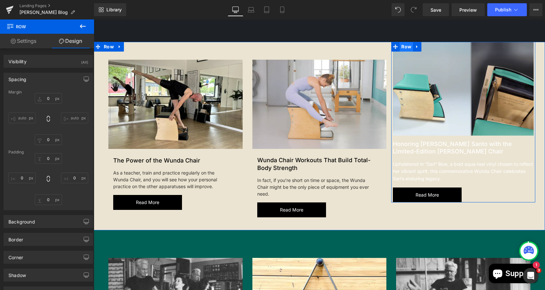
click at [401, 42] on span "Row" at bounding box center [406, 47] width 13 height 10
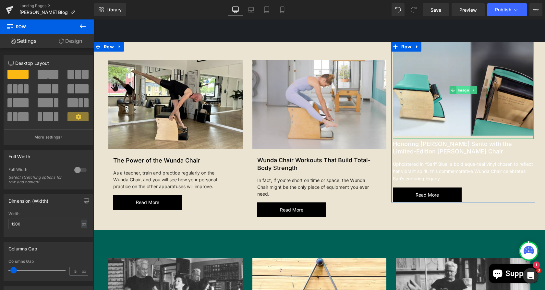
click at [463, 86] on span "Image" at bounding box center [464, 90] width 14 height 8
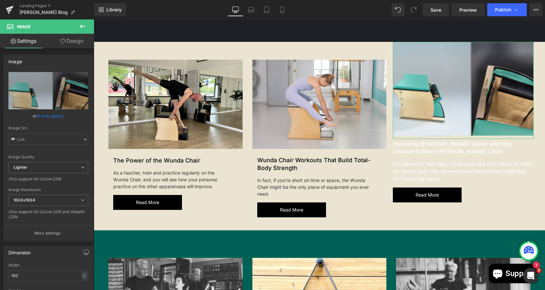
click at [71, 41] on link "Design" at bounding box center [71, 41] width 47 height 15
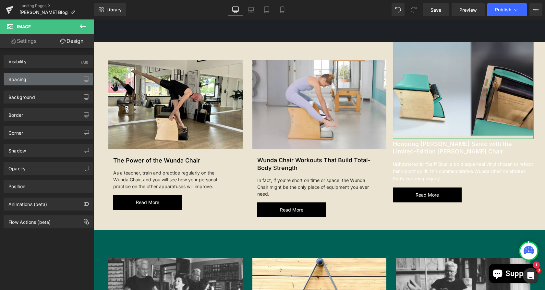
click at [47, 76] on div "Spacing" at bounding box center [48, 79] width 89 height 12
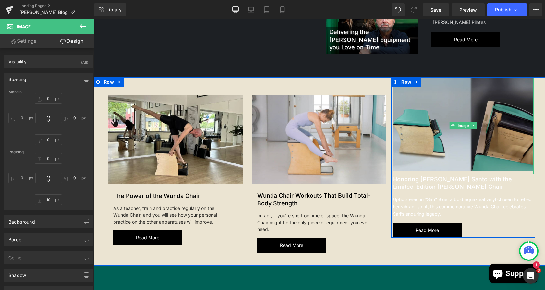
scroll to position [273, 0]
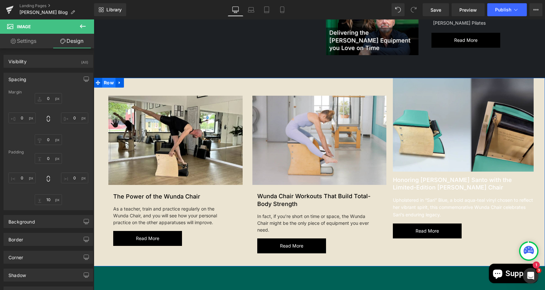
click at [104, 78] on span "Row" at bounding box center [108, 83] width 13 height 10
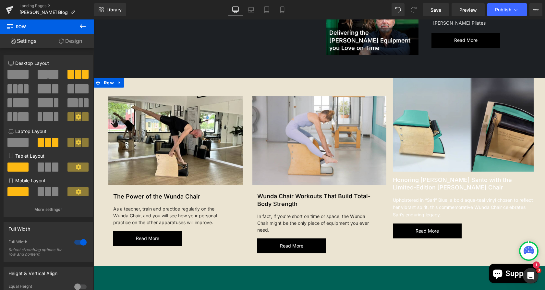
click at [70, 40] on link "Design" at bounding box center [70, 41] width 47 height 15
click at [0, 0] on div "Background" at bounding box center [0, 0] width 0 height 0
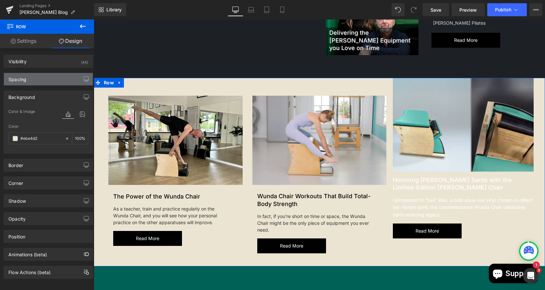
click at [47, 80] on div "Spacing" at bounding box center [48, 79] width 89 height 12
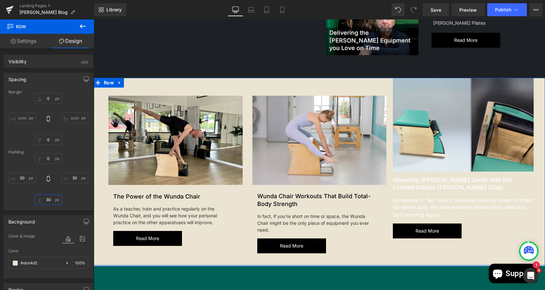
click at [50, 198] on input "text" at bounding box center [48, 199] width 27 height 11
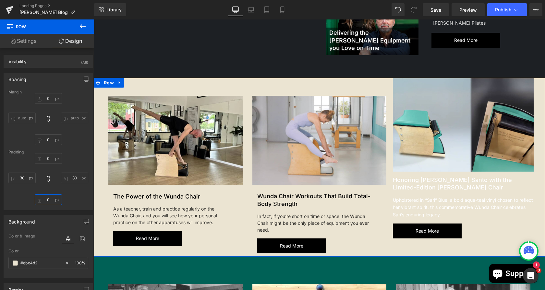
type input "30"
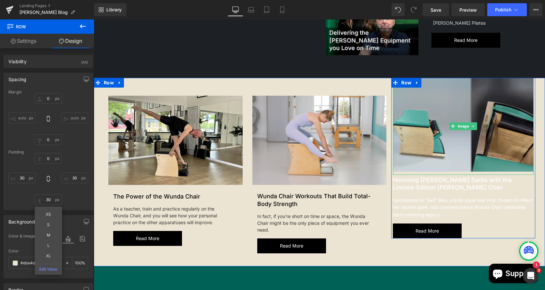
click at [460, 106] on img at bounding box center [463, 126] width 141 height 97
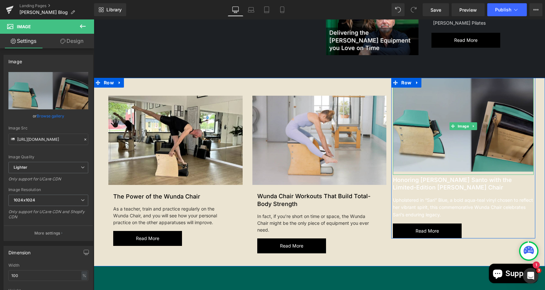
drag, startPoint x: 401, startPoint y: 72, endPoint x: 403, endPoint y: 98, distance: 26.4
click at [403, 98] on img at bounding box center [463, 126] width 141 height 97
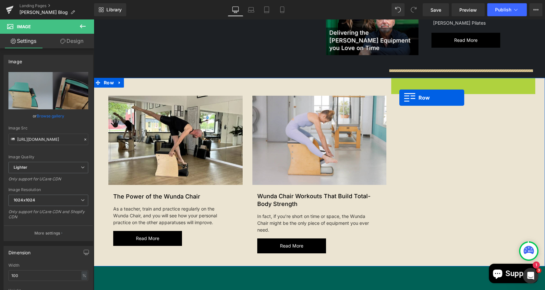
drag, startPoint x: 393, startPoint y: 75, endPoint x: 398, endPoint y: 98, distance: 23.4
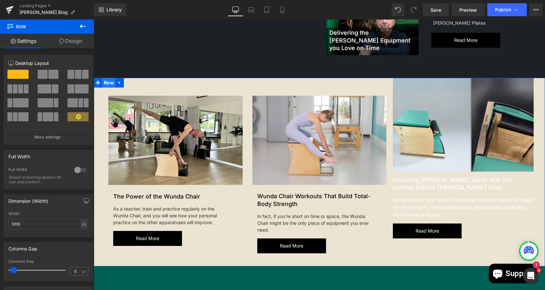
click at [109, 78] on span "Row" at bounding box center [108, 83] width 13 height 10
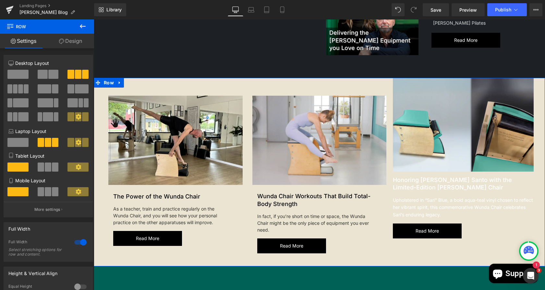
click at [17, 88] on span at bounding box center [15, 88] width 5 height 9
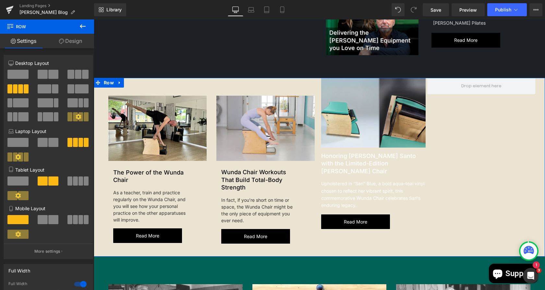
click at [77, 76] on span at bounding box center [78, 74] width 6 height 9
